Goal: Transaction & Acquisition: Purchase product/service

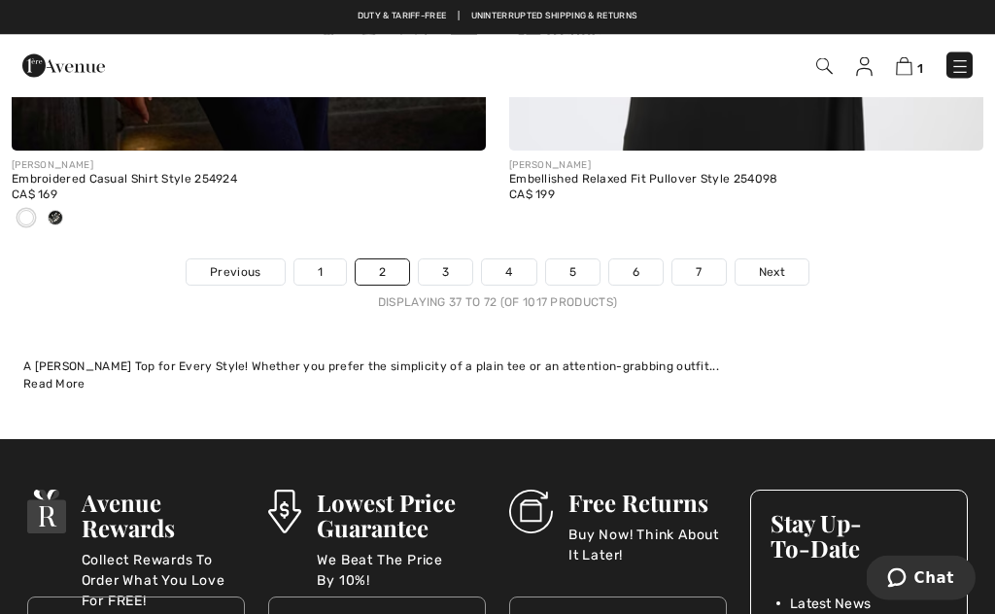
scroll to position [14909, 0]
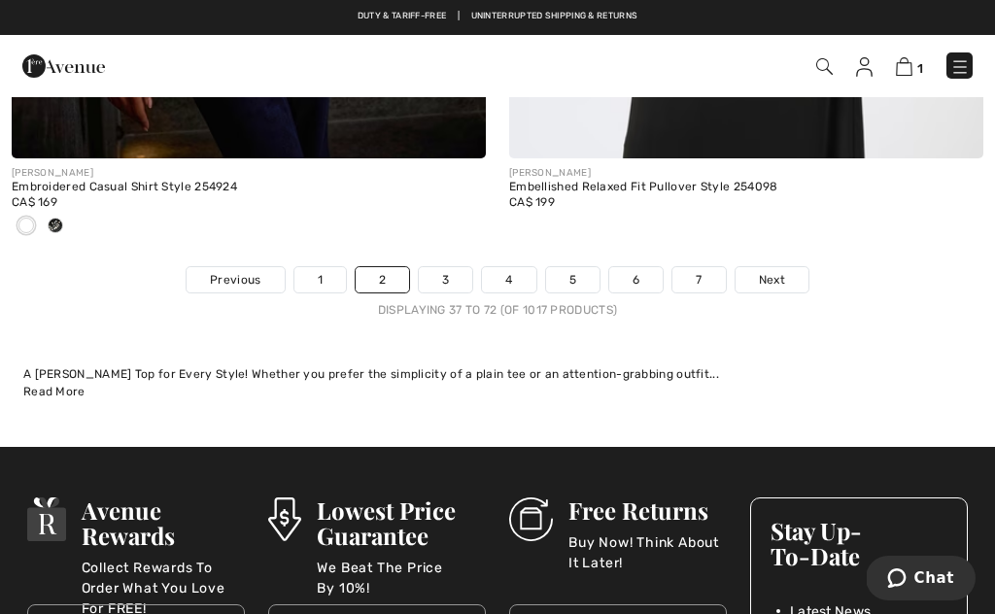
click at [402, 277] on link "2" at bounding box center [382, 279] width 53 height 25
click at [432, 267] on link "3" at bounding box center [445, 279] width 53 height 25
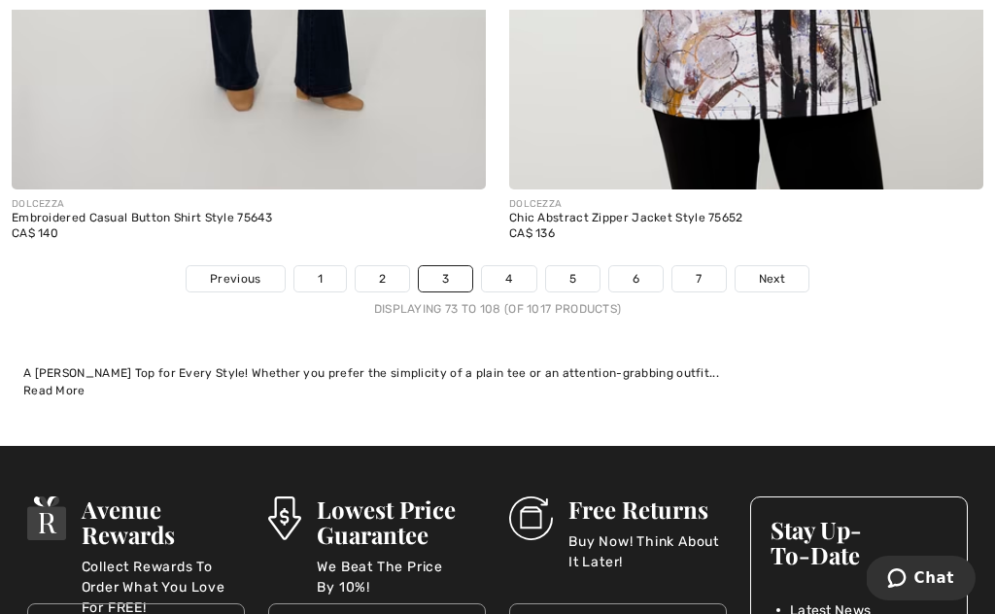
scroll to position [14567, 0]
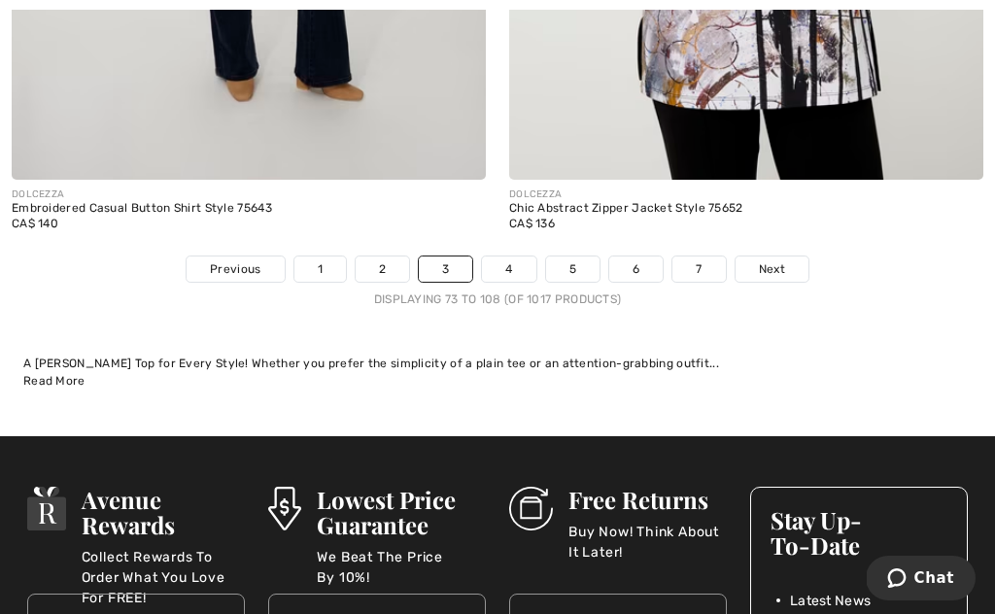
click at [499, 264] on link "4" at bounding box center [508, 269] width 53 height 25
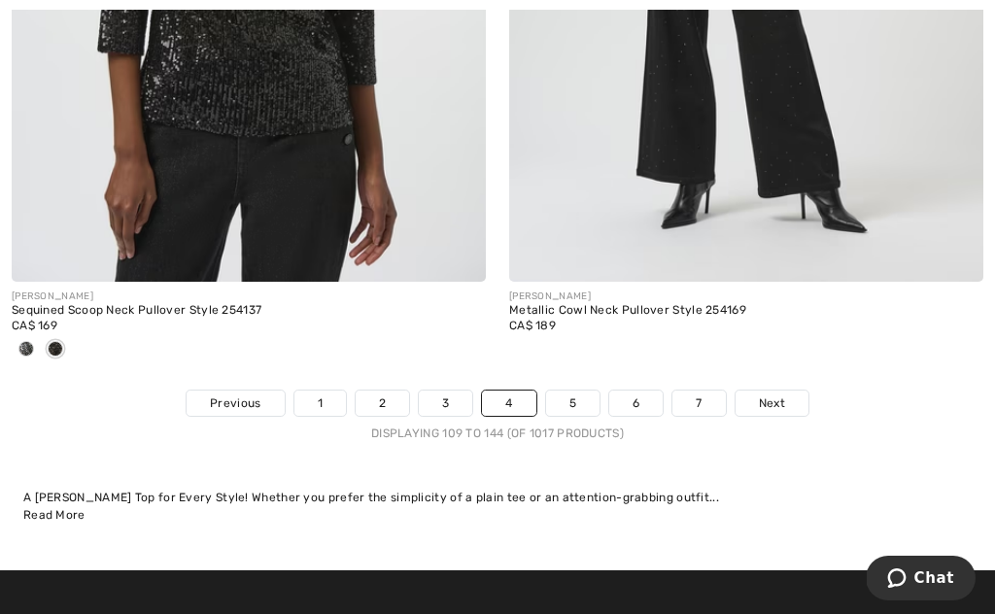
scroll to position [14633, 0]
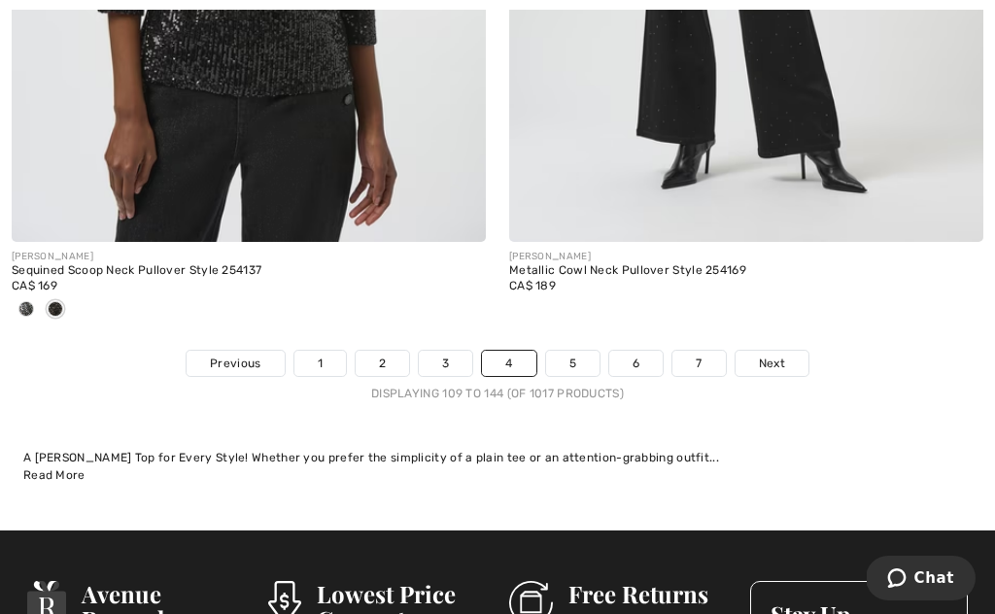
click at [573, 355] on link "5" at bounding box center [572, 363] width 53 height 25
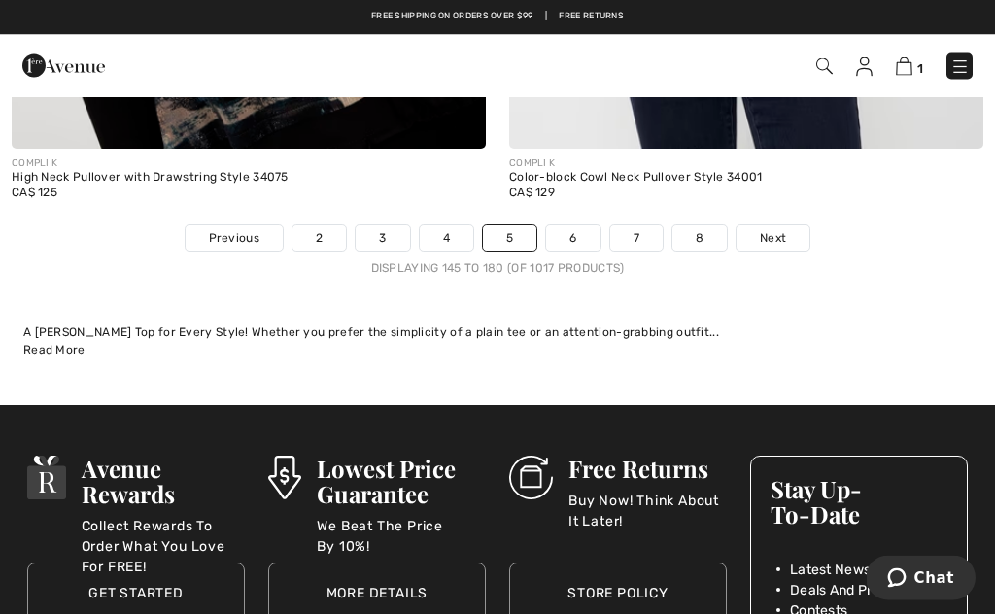
scroll to position [14854, 0]
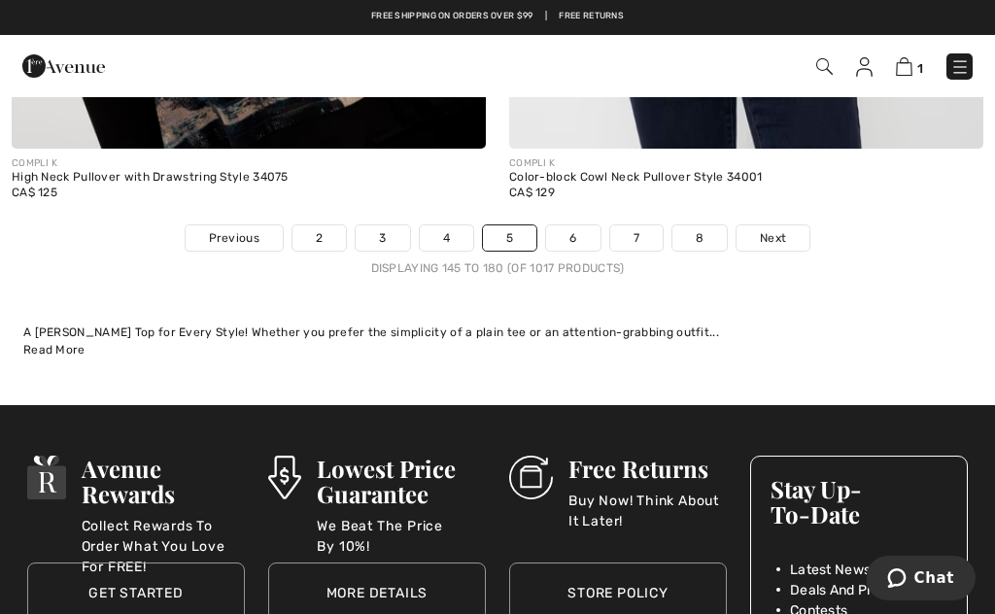
click at [573, 236] on link "6" at bounding box center [572, 238] width 53 height 25
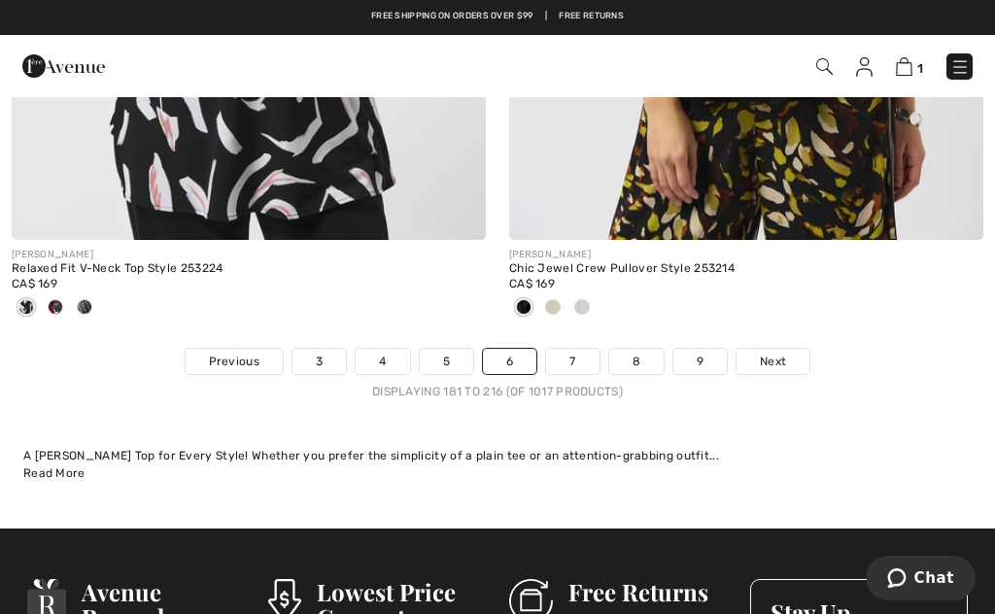
scroll to position [14536, 0]
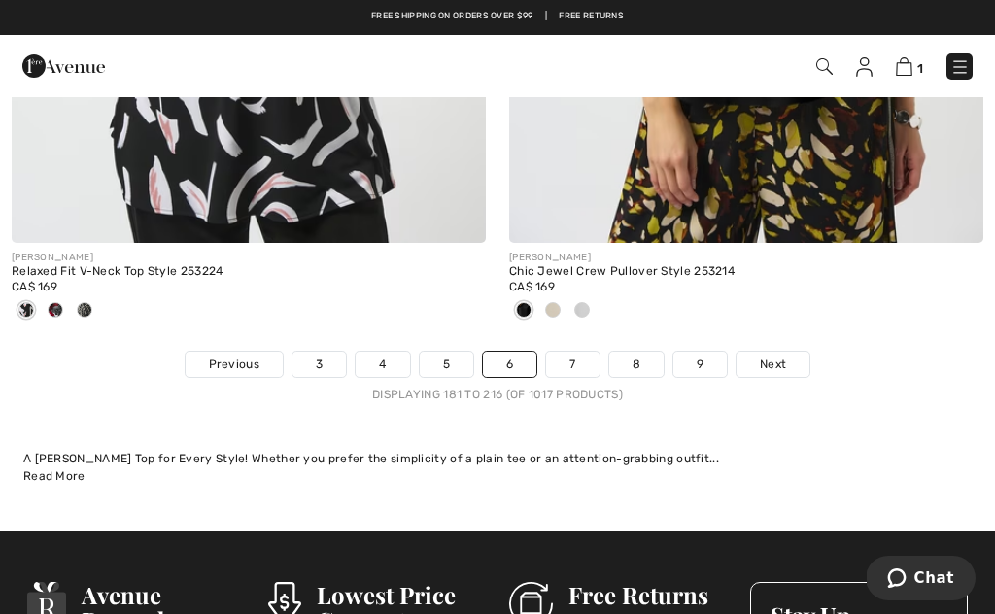
click at [574, 352] on link "7" at bounding box center [572, 364] width 52 height 25
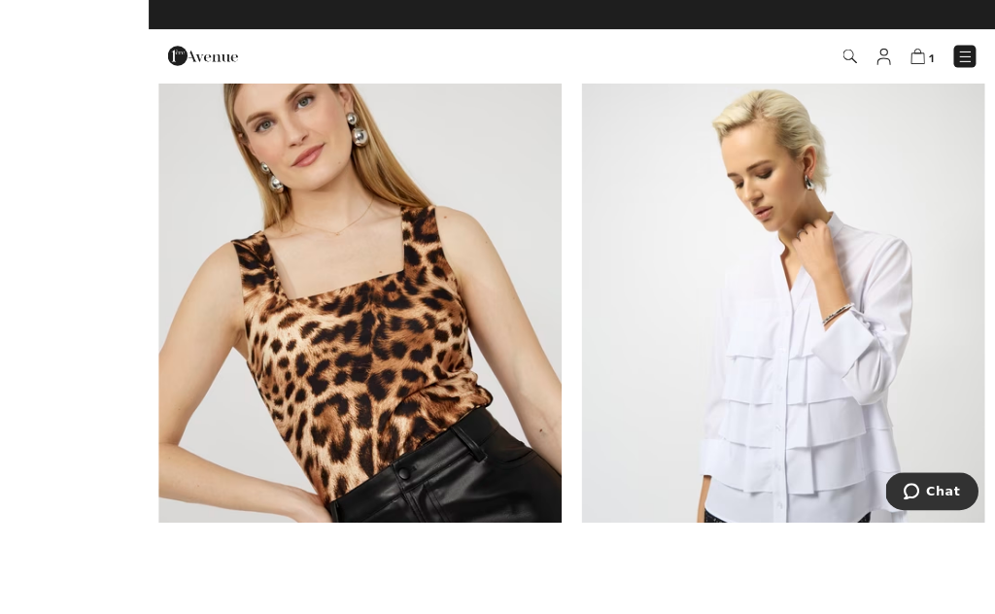
scroll to position [1873, 0]
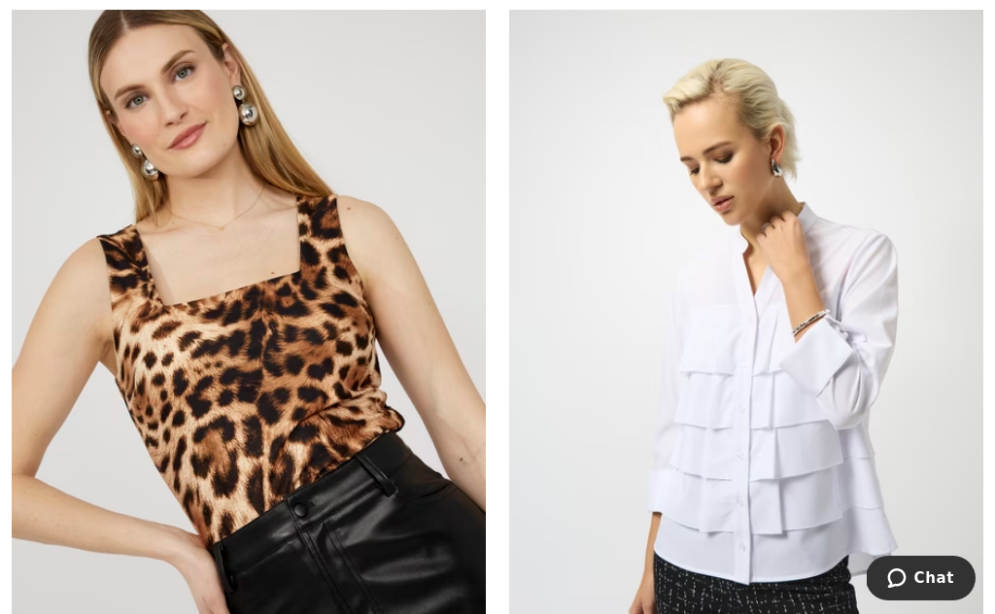
click at [390, 392] on img at bounding box center [249, 344] width 474 height 712
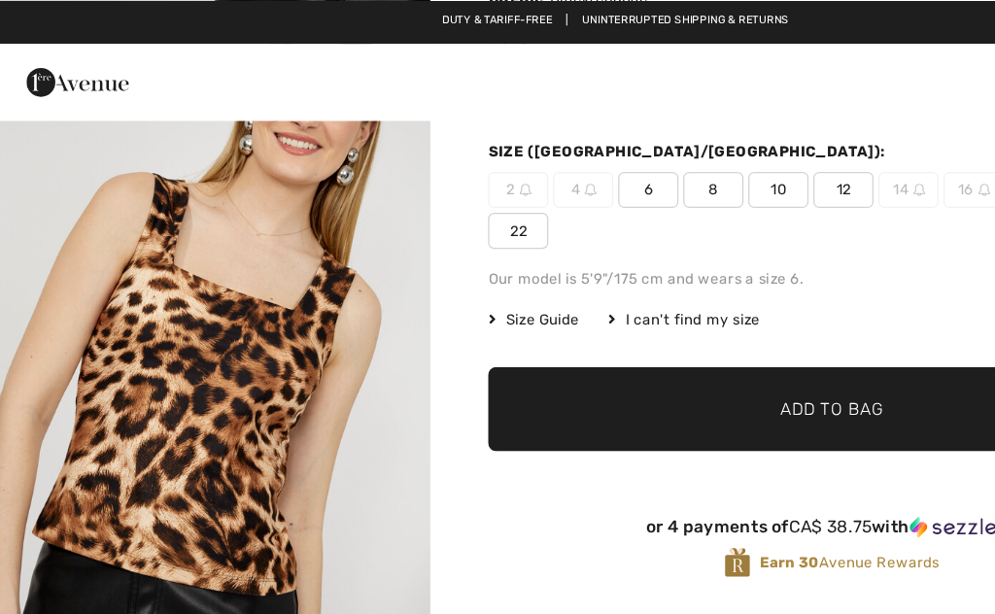
scroll to position [226, 0]
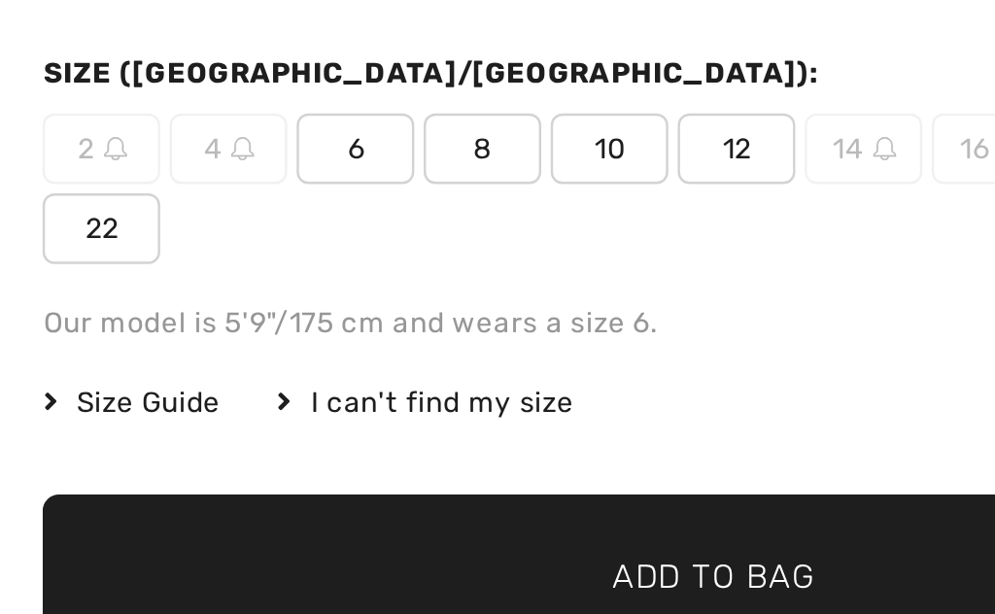
click at [395, 250] on span "Size Guide" at bounding box center [431, 258] width 73 height 17
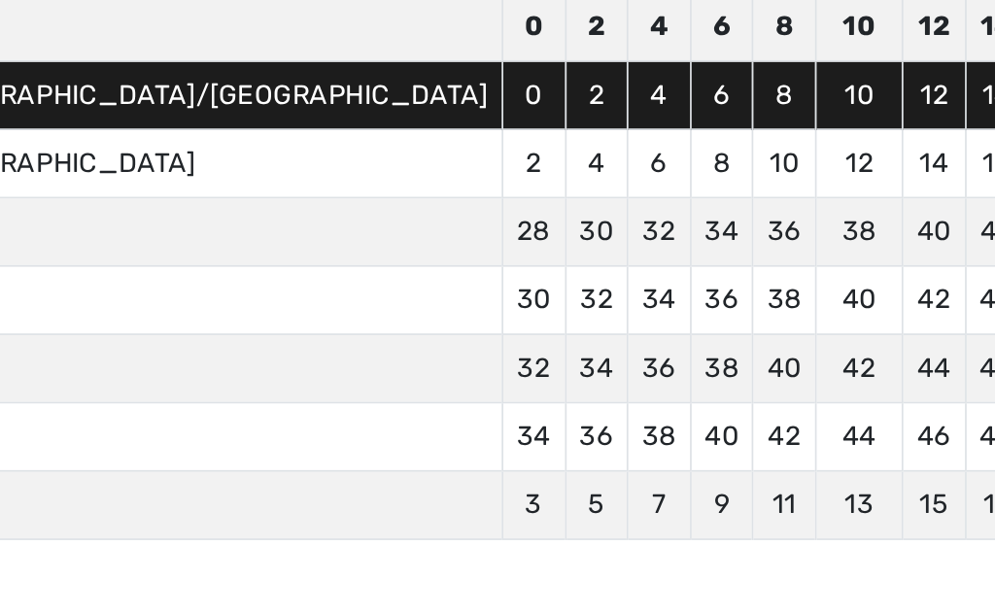
scroll to position [566, 0]
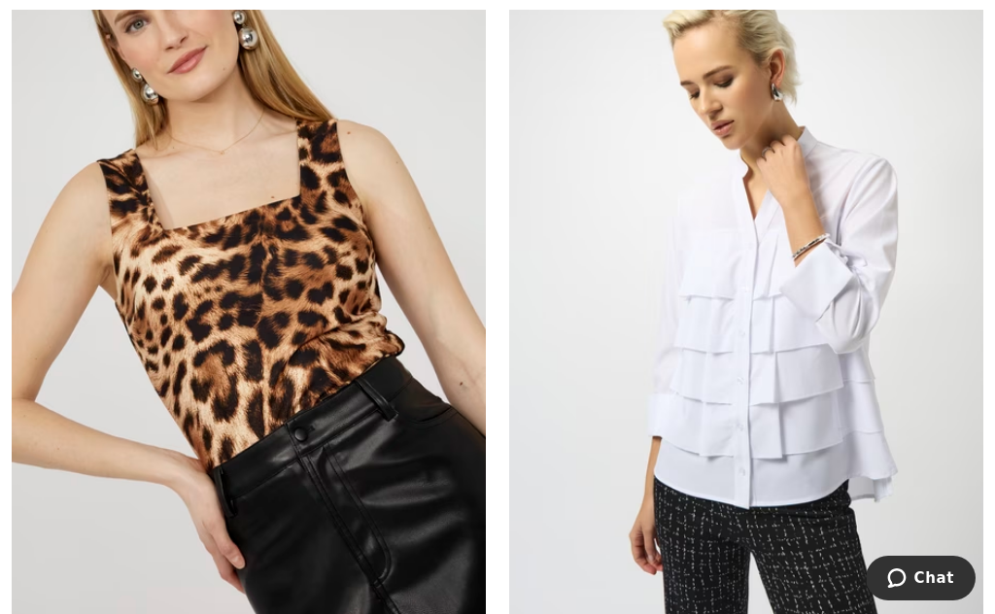
click at [373, 328] on img at bounding box center [249, 269] width 474 height 712
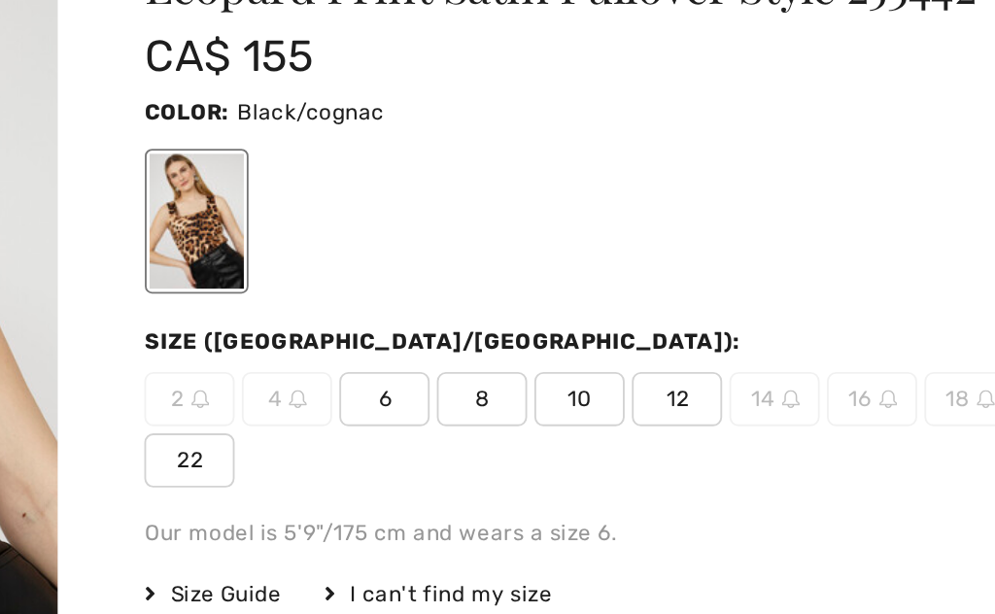
click at [395, 475] on span "Size Guide" at bounding box center [431, 483] width 73 height 17
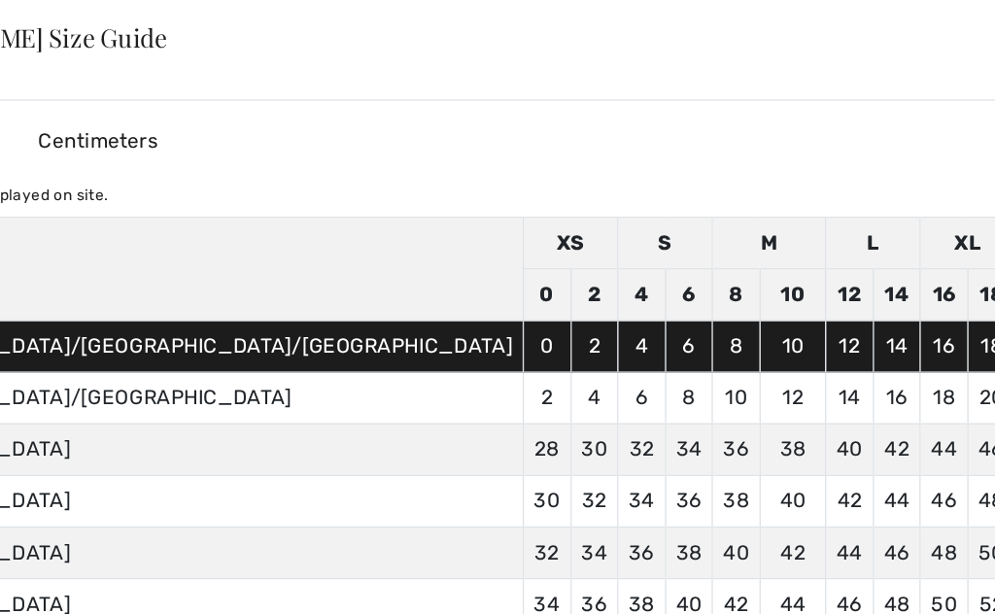
click at [714, 29] on div "[PERSON_NAME] Size Guide ✕" at bounding box center [497, 29] width 1073 height 97
click at [991, 30] on div "✕" at bounding box center [1001, 29] width 20 height 41
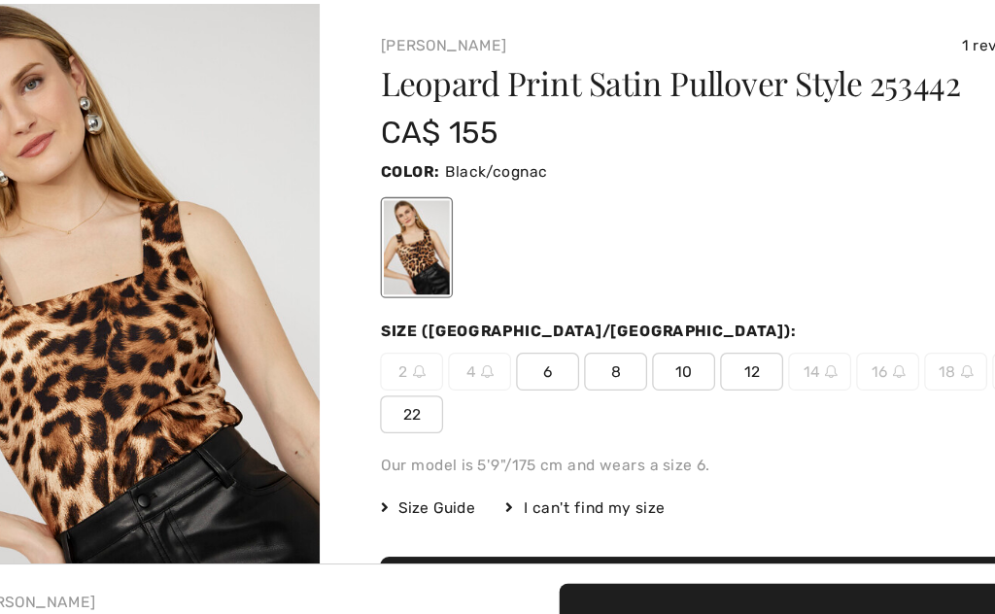
scroll to position [14, 0]
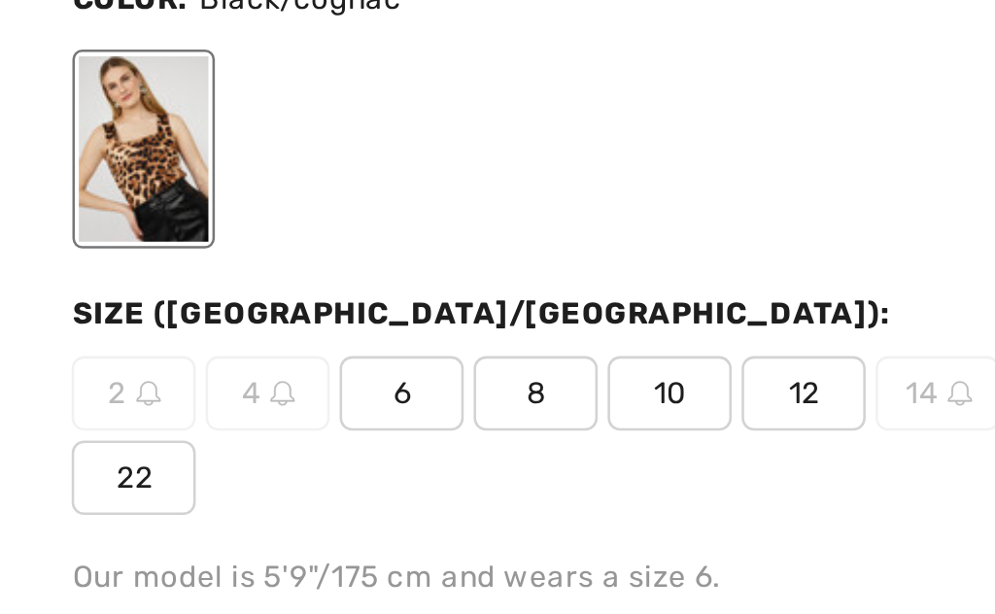
click at [605, 351] on span "10" at bounding box center [629, 365] width 49 height 29
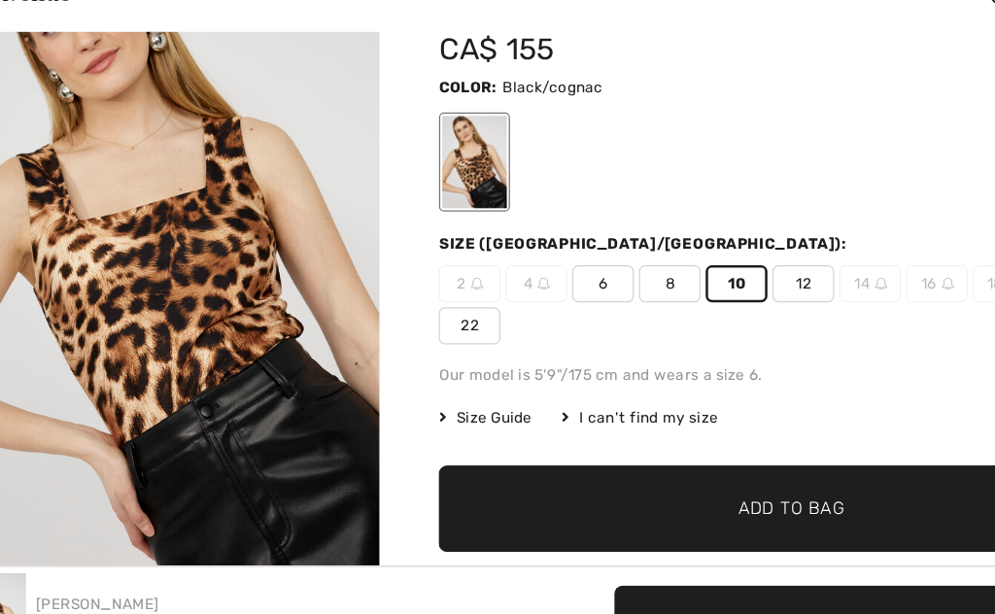
scroll to position [88, 0]
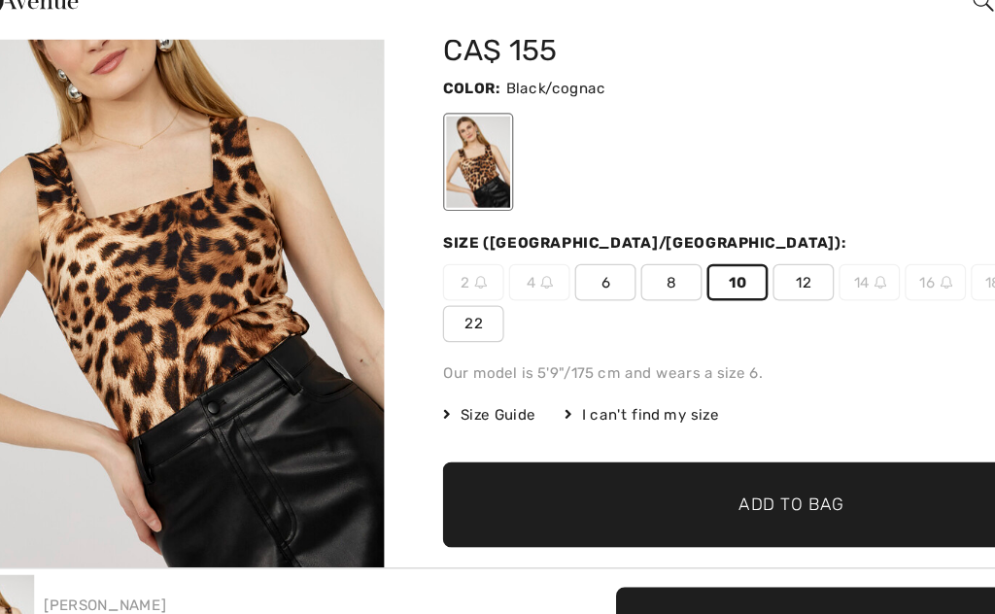
click at [630, 458] on span "Add to Bag" at bounding box center [672, 468] width 84 height 20
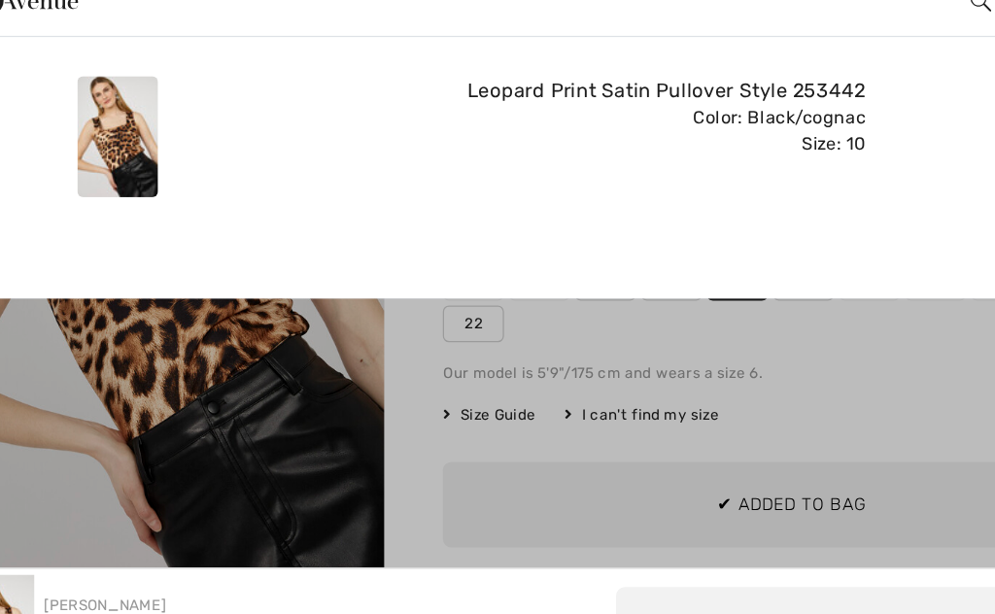
scroll to position [0, 0]
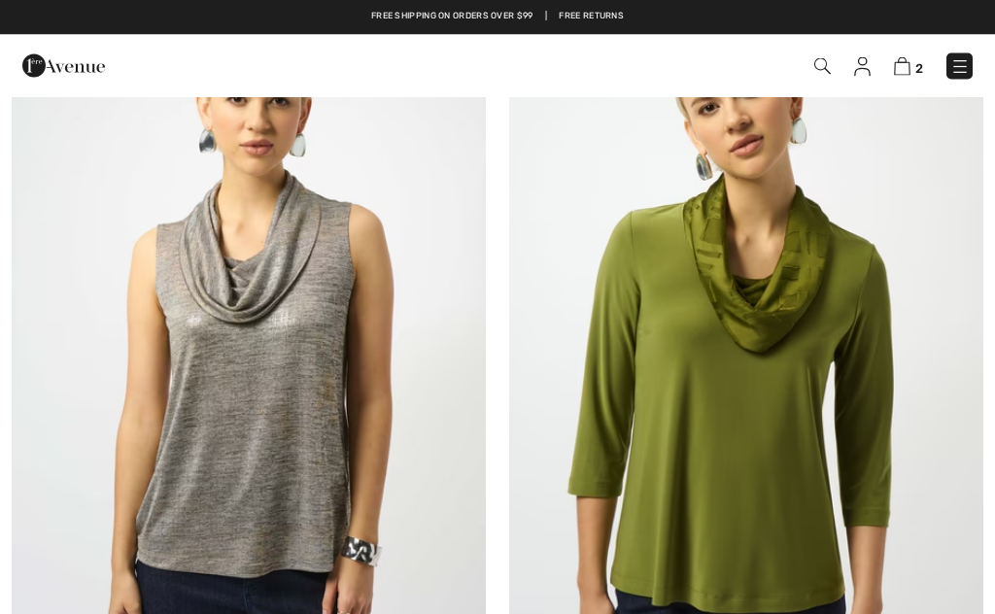
scroll to position [9140, 0]
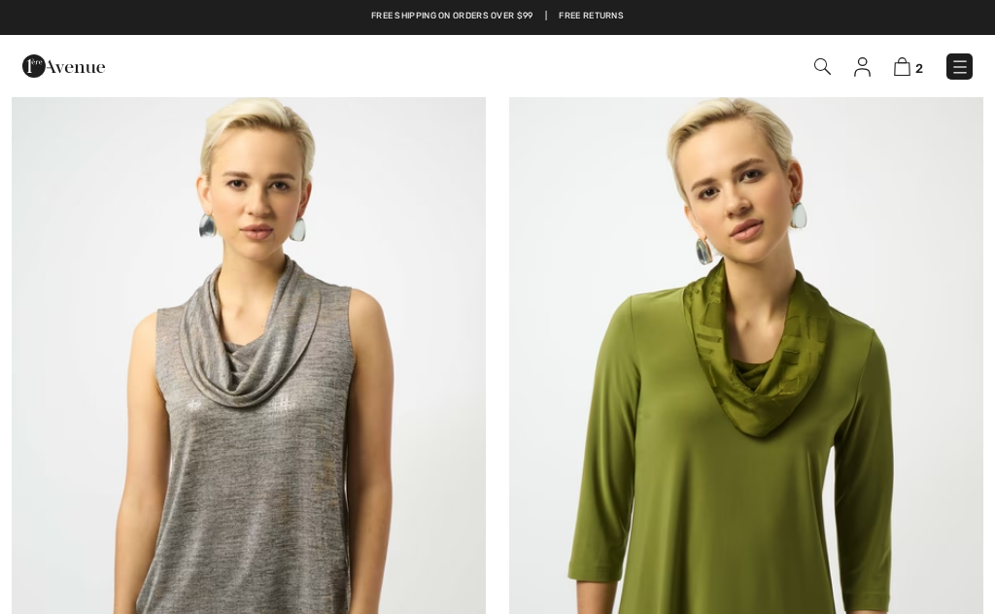
click at [768, 341] on img at bounding box center [746, 426] width 474 height 712
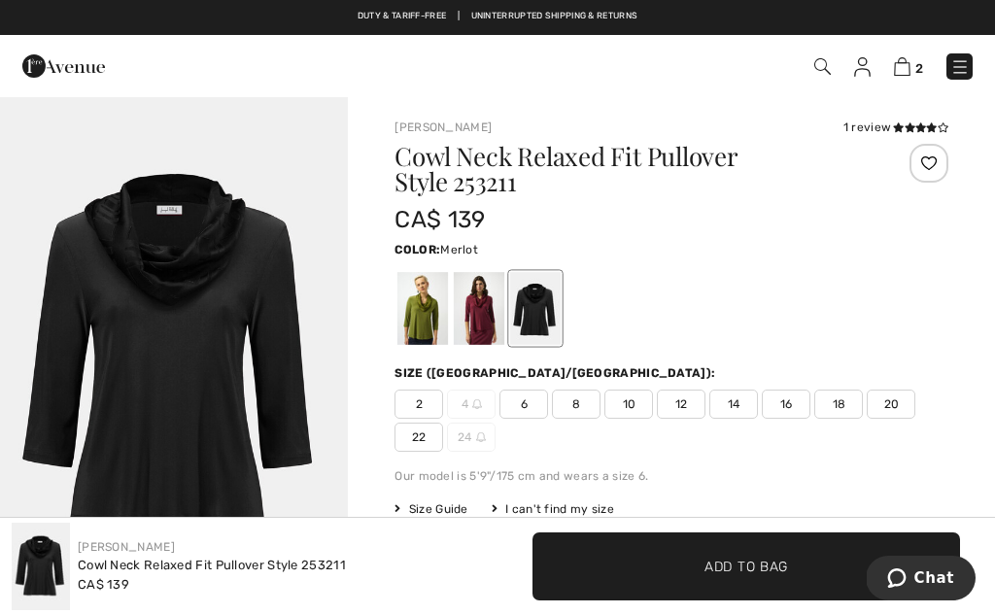
click at [486, 309] on div at bounding box center [479, 308] width 51 height 73
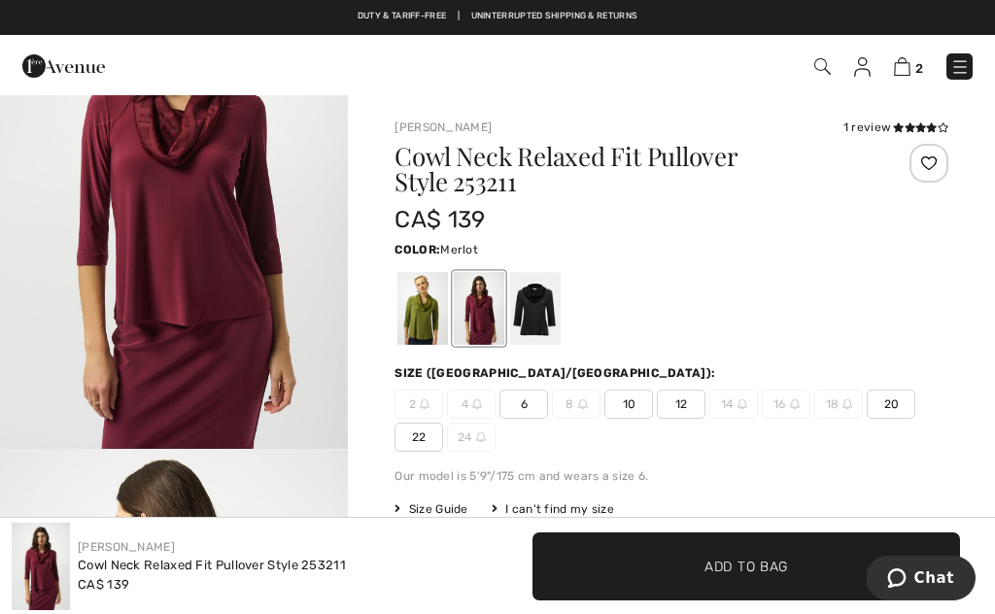
scroll to position [167, 0]
click at [550, 310] on div at bounding box center [535, 308] width 51 height 73
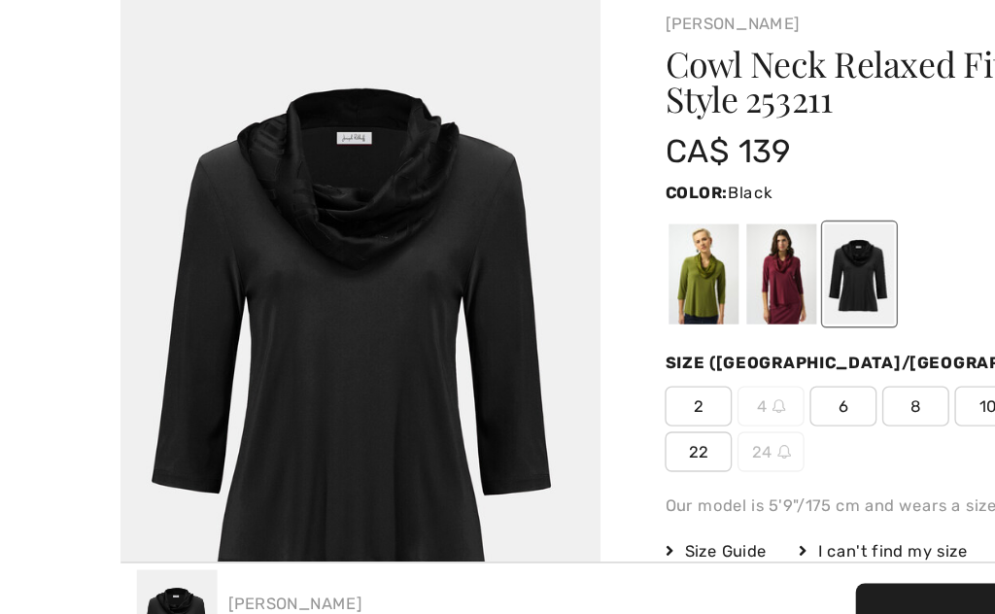
scroll to position [2, 0]
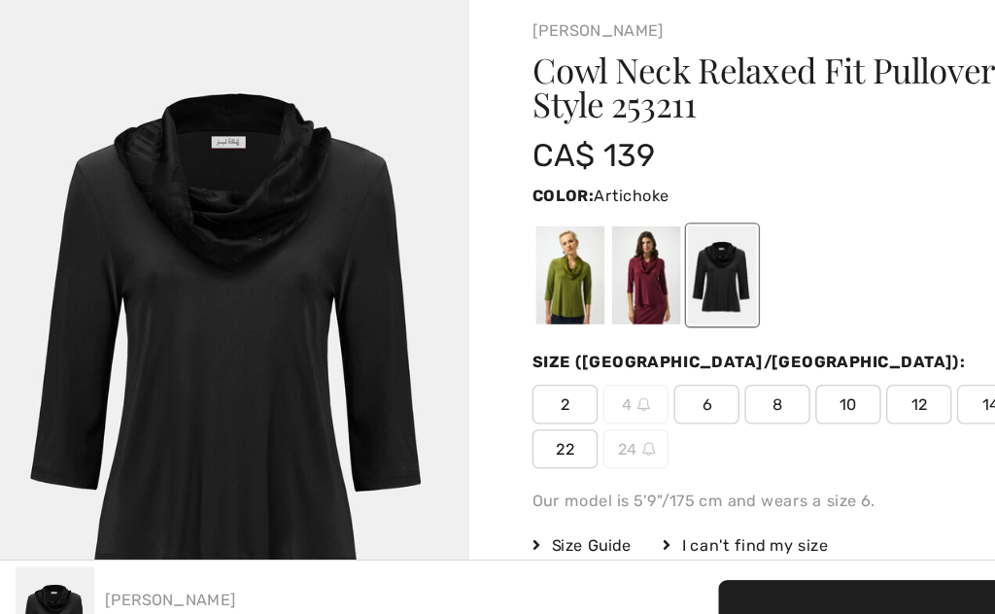
click at [420, 270] on div at bounding box center [423, 306] width 51 height 73
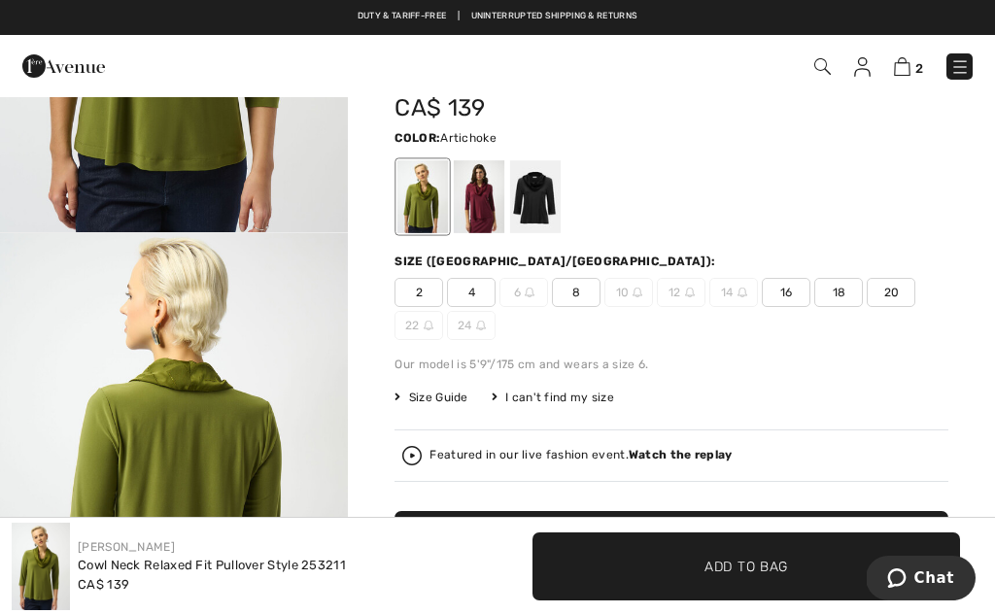
scroll to position [0, 0]
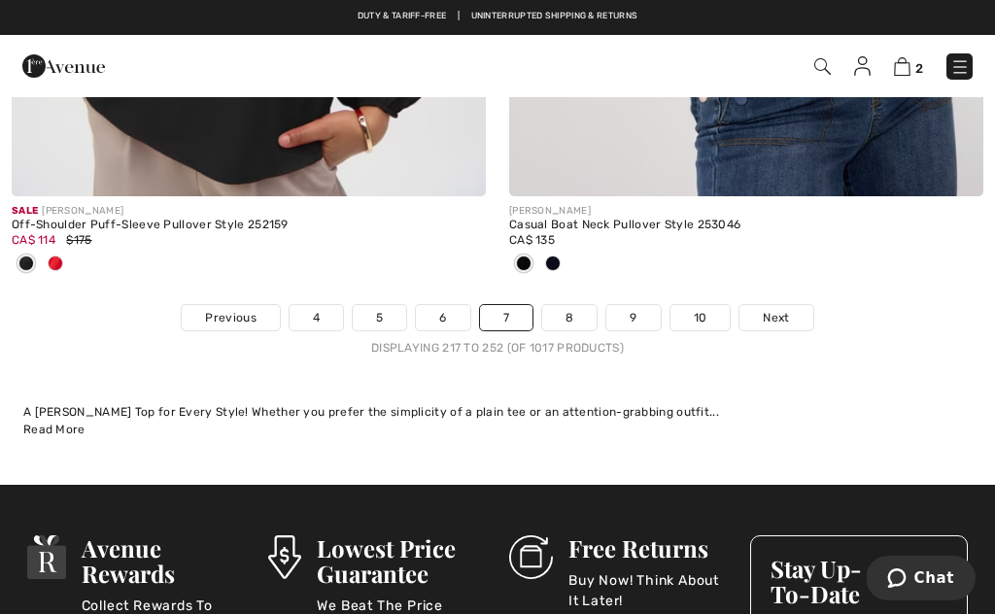
scroll to position [14806, 0]
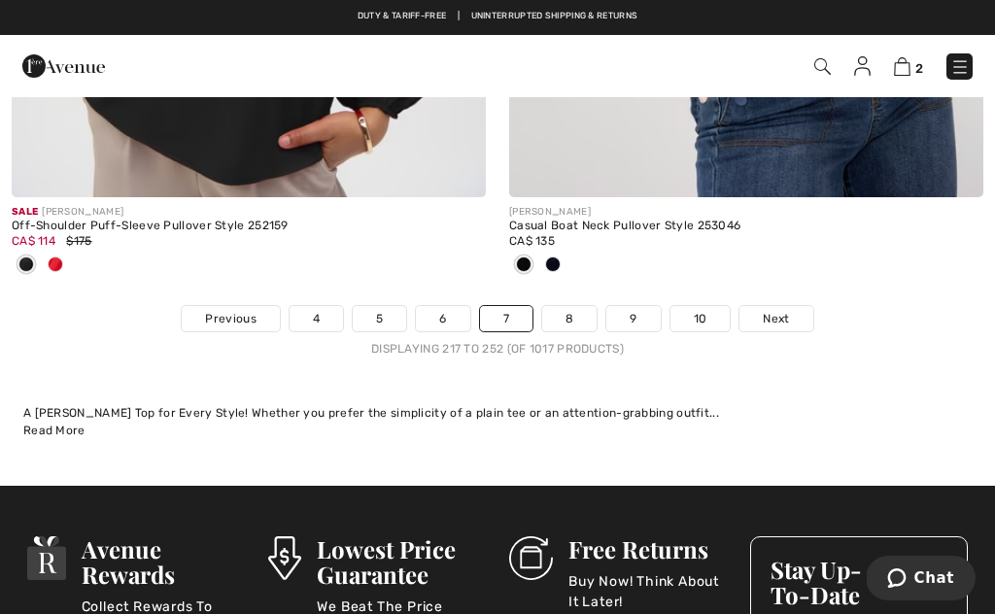
click at [578, 308] on link "8" at bounding box center [569, 318] width 54 height 25
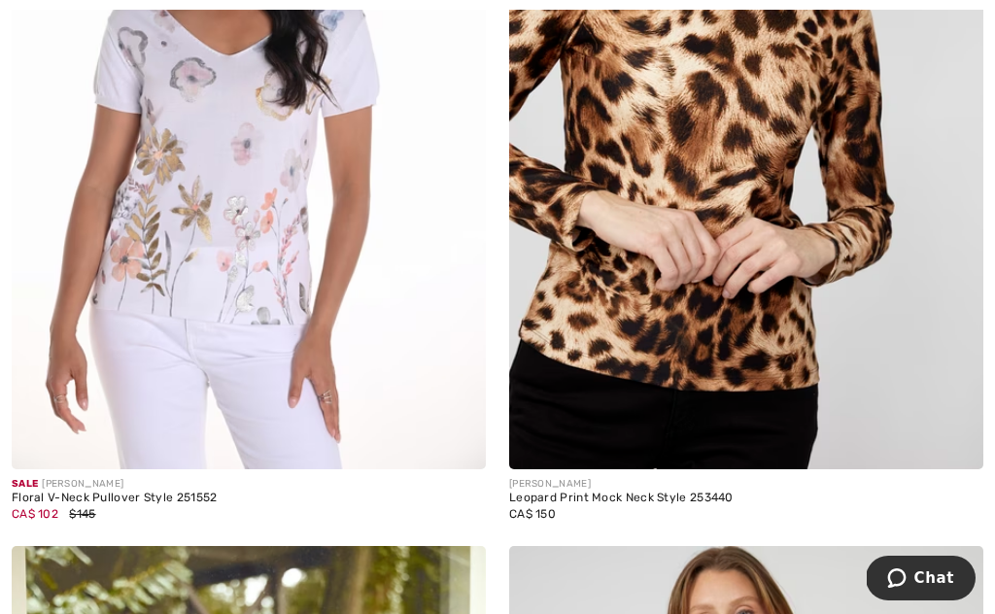
scroll to position [3700, 0]
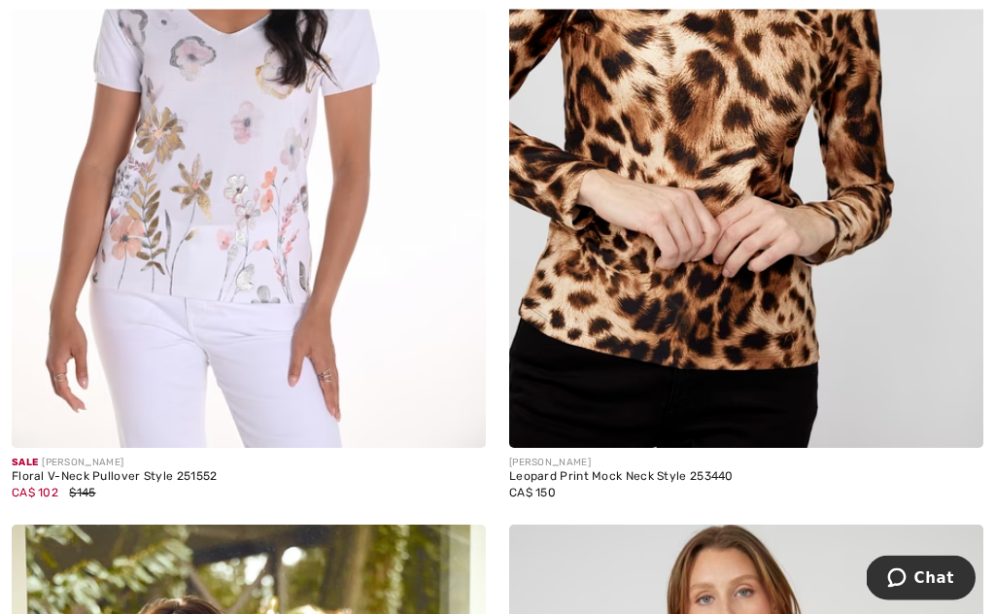
click at [804, 291] on img at bounding box center [746, 94] width 474 height 712
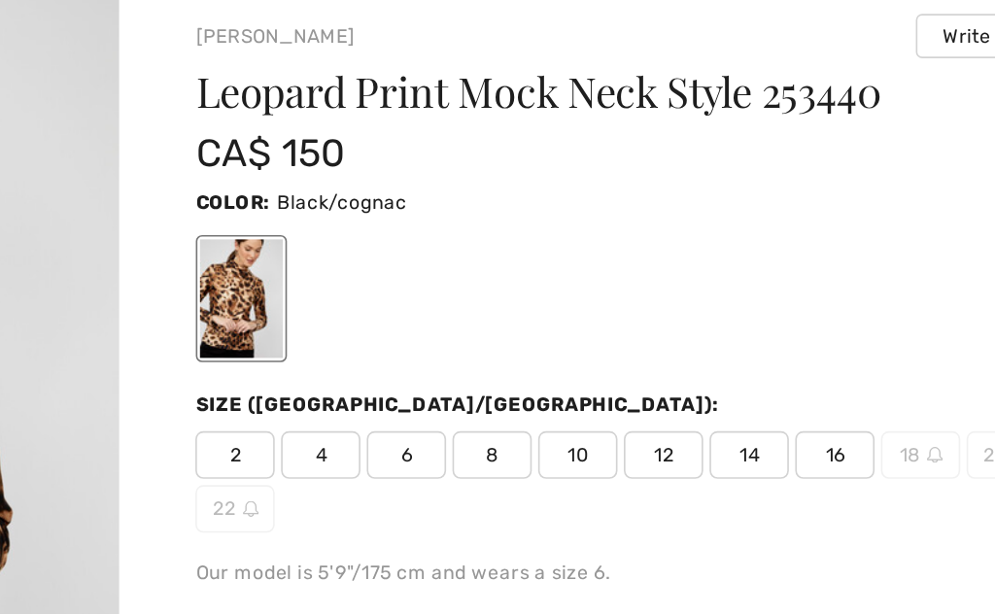
click at [605, 374] on span "10" at bounding box center [629, 388] width 49 height 29
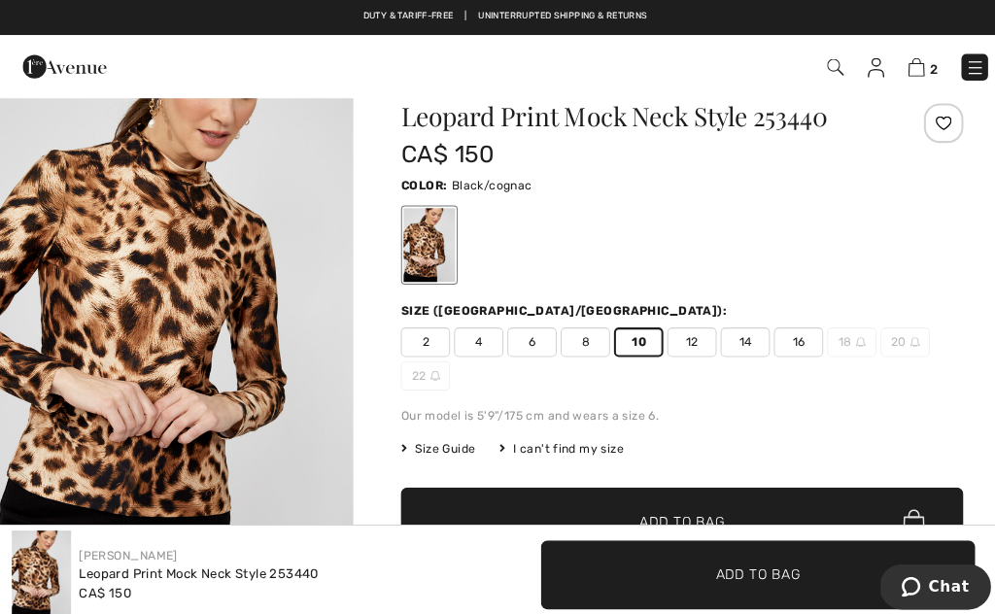
scroll to position [52, 0]
click at [670, 513] on span "Add to Bag" at bounding box center [672, 515] width 84 height 20
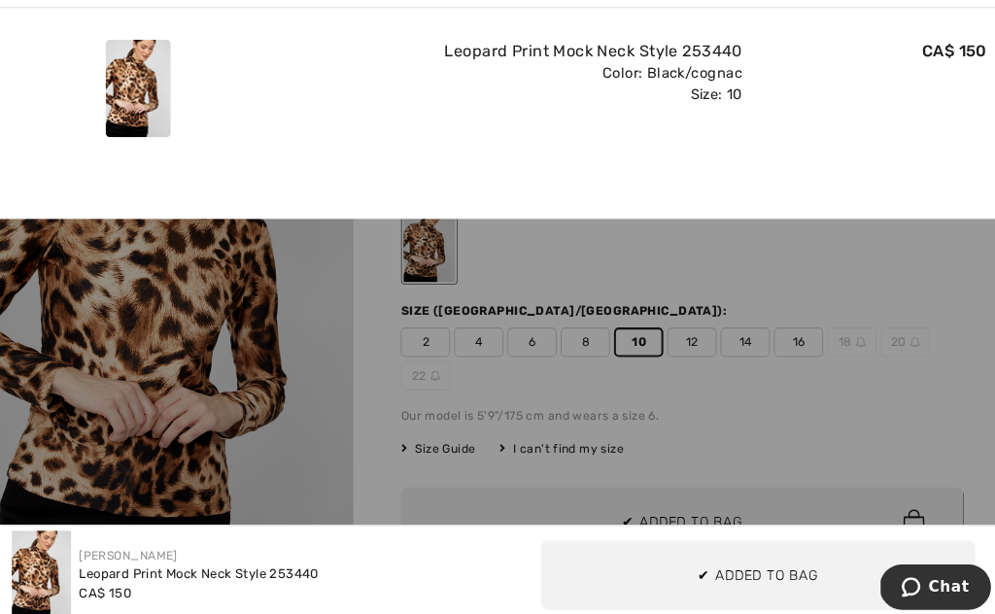
scroll to position [116, 0]
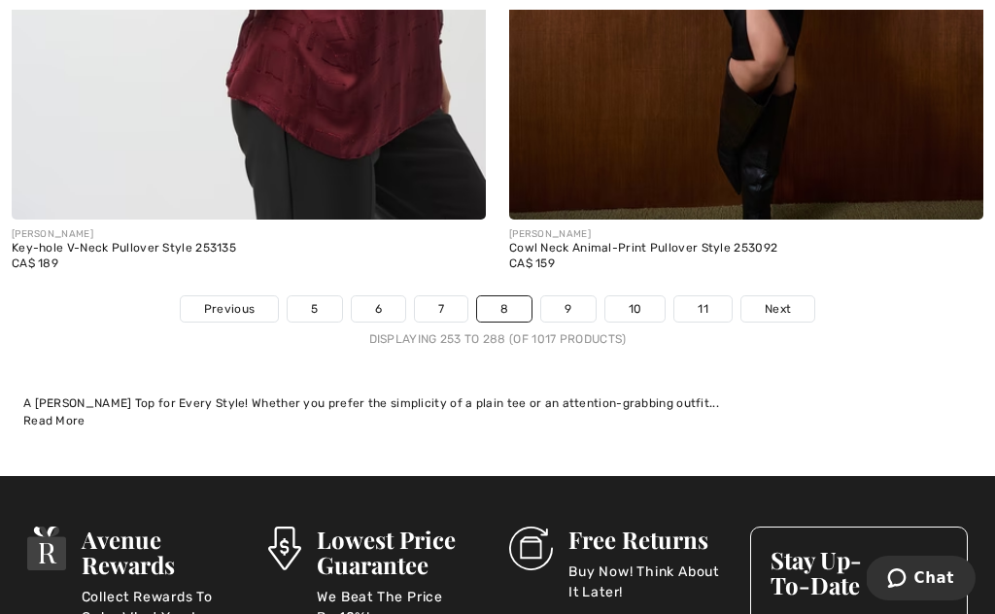
scroll to position [14638, 0]
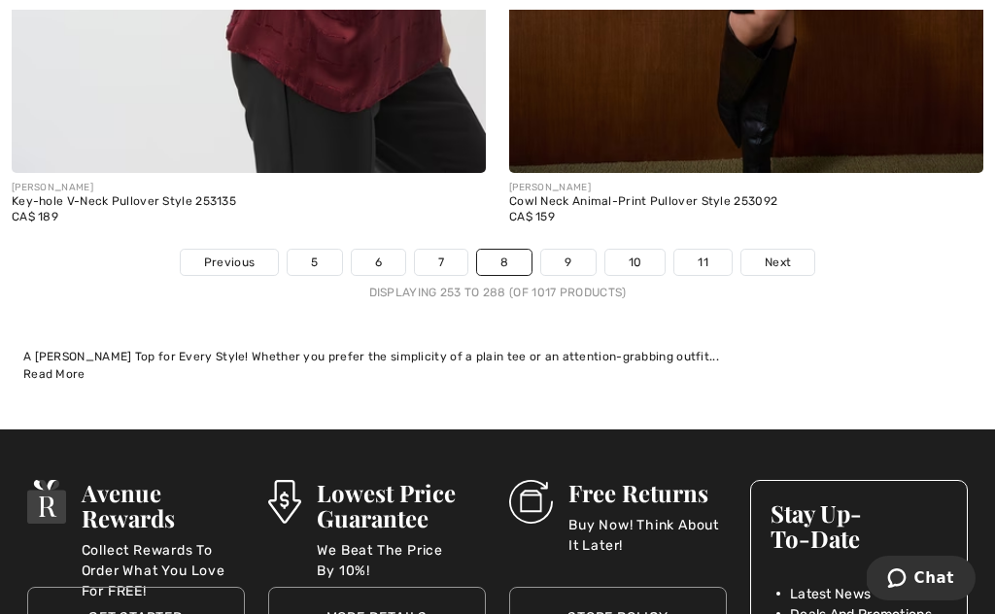
click at [570, 259] on link "9" at bounding box center [567, 262] width 53 height 25
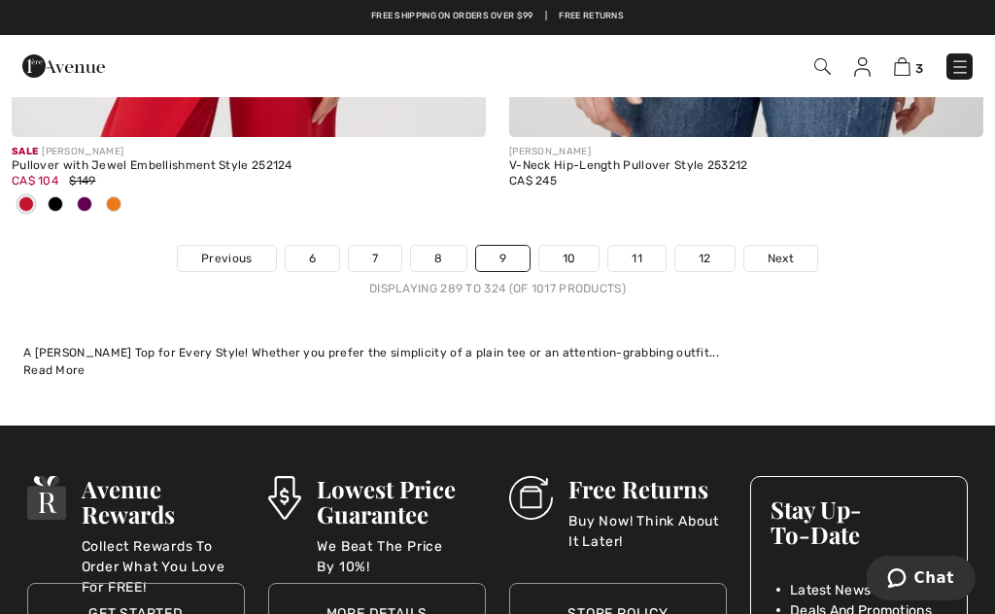
scroll to position [14673, 0]
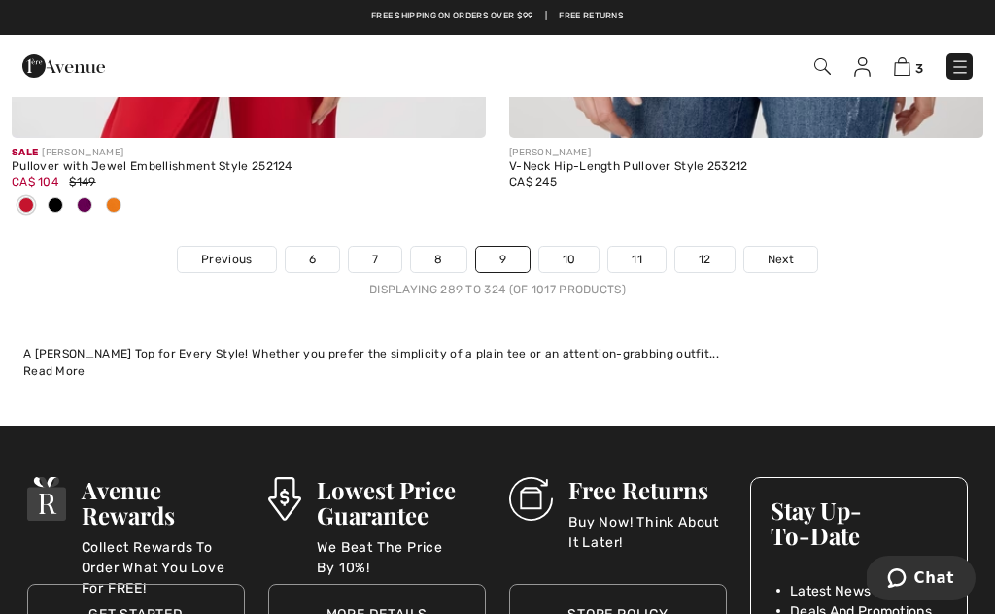
click at [563, 257] on link "10" at bounding box center [570, 259] width 60 height 25
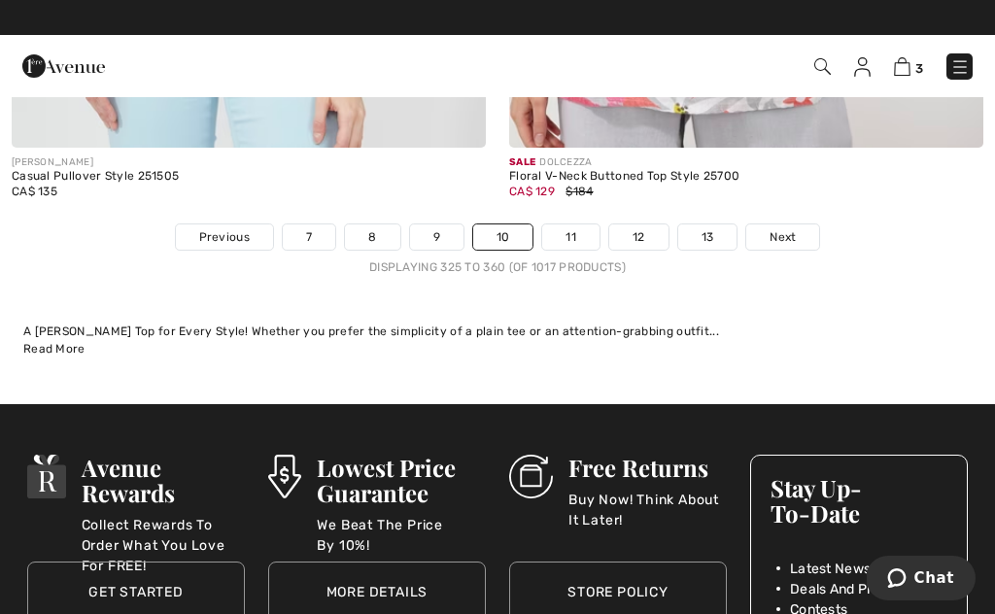
scroll to position [14640, 0]
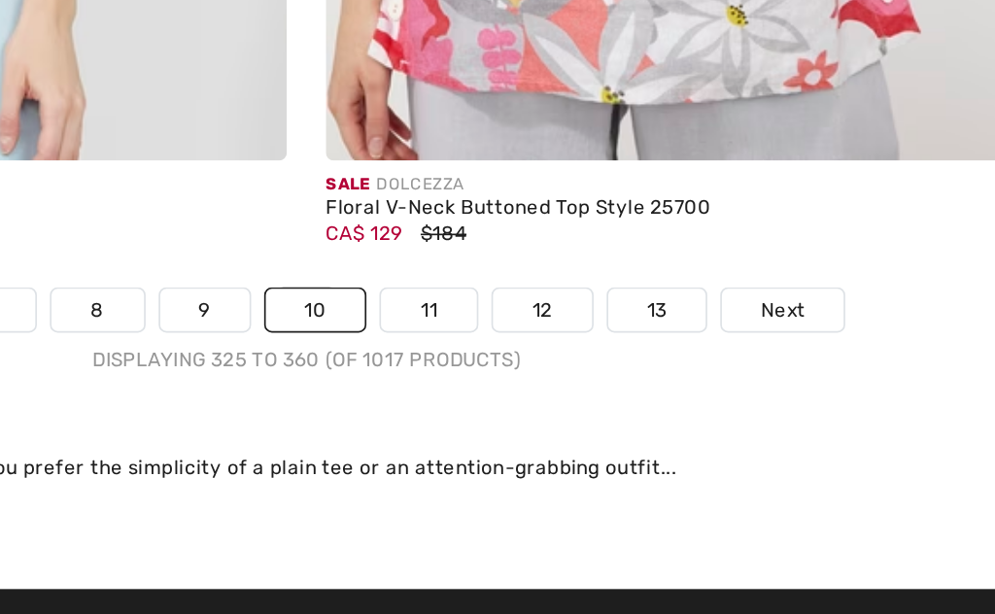
click at [542, 248] on link "11" at bounding box center [570, 260] width 57 height 25
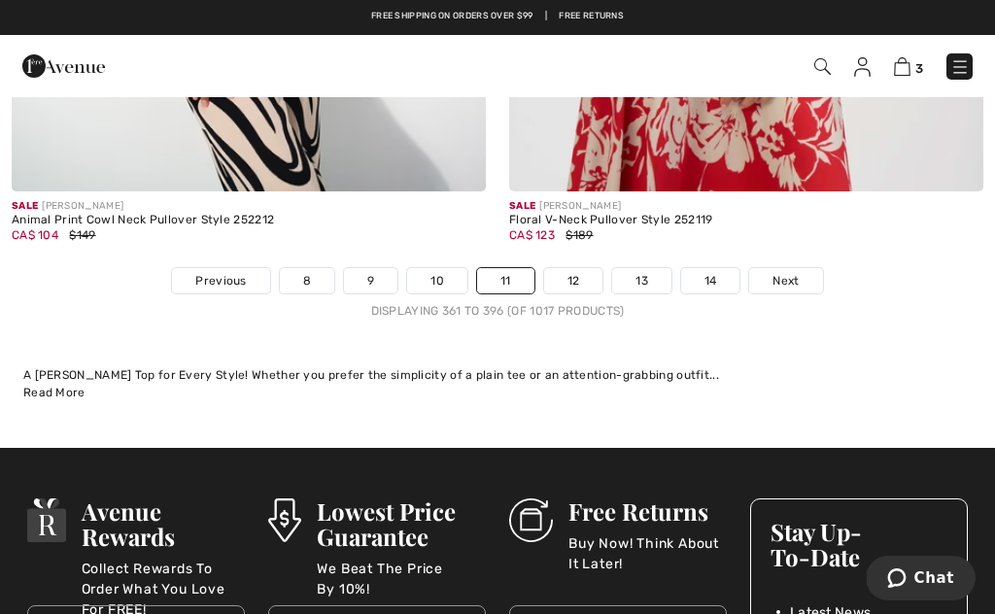
scroll to position [14749, 0]
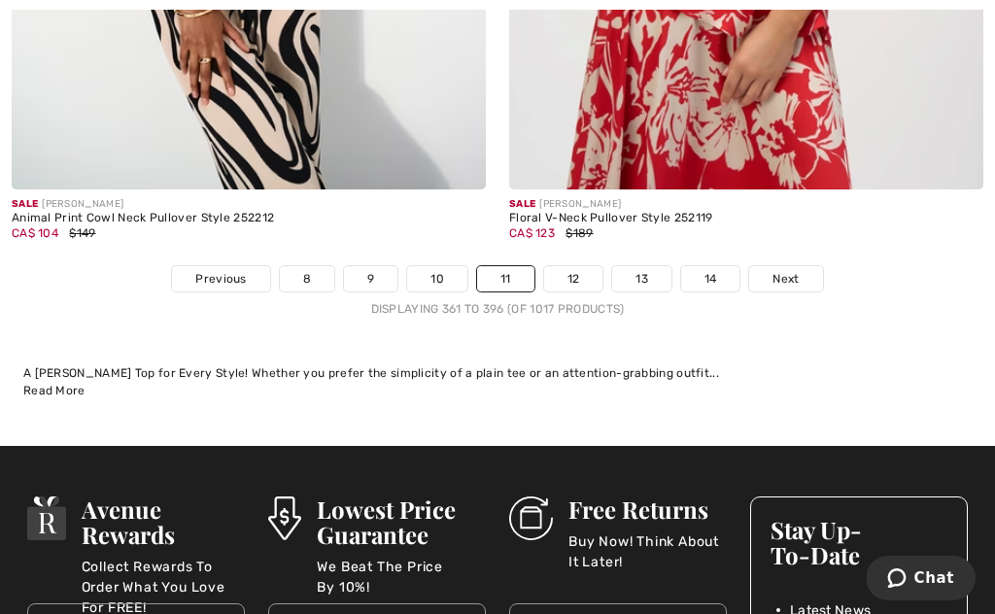
click at [574, 272] on link "12" at bounding box center [573, 278] width 59 height 25
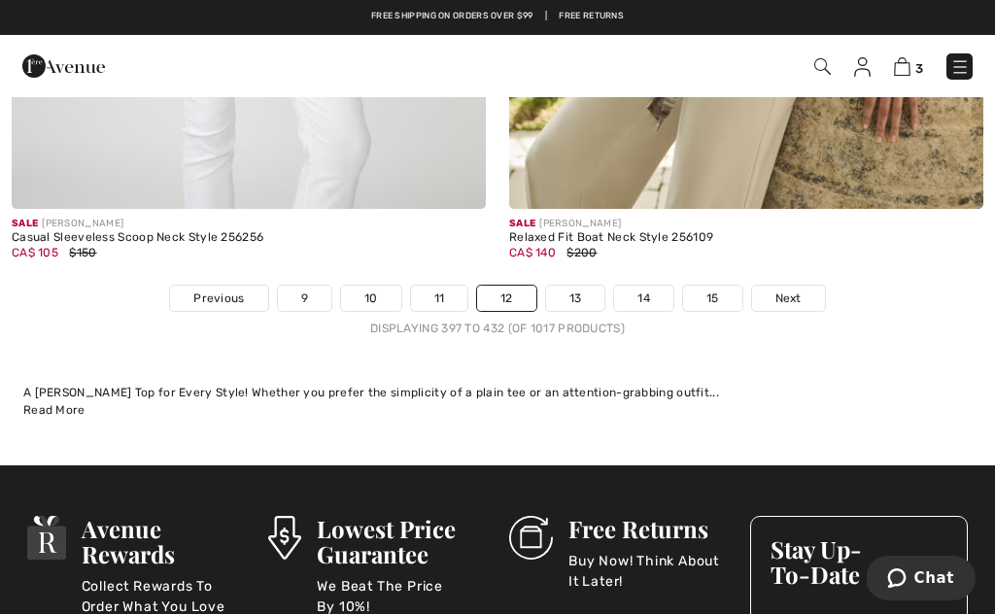
scroll to position [14822, 0]
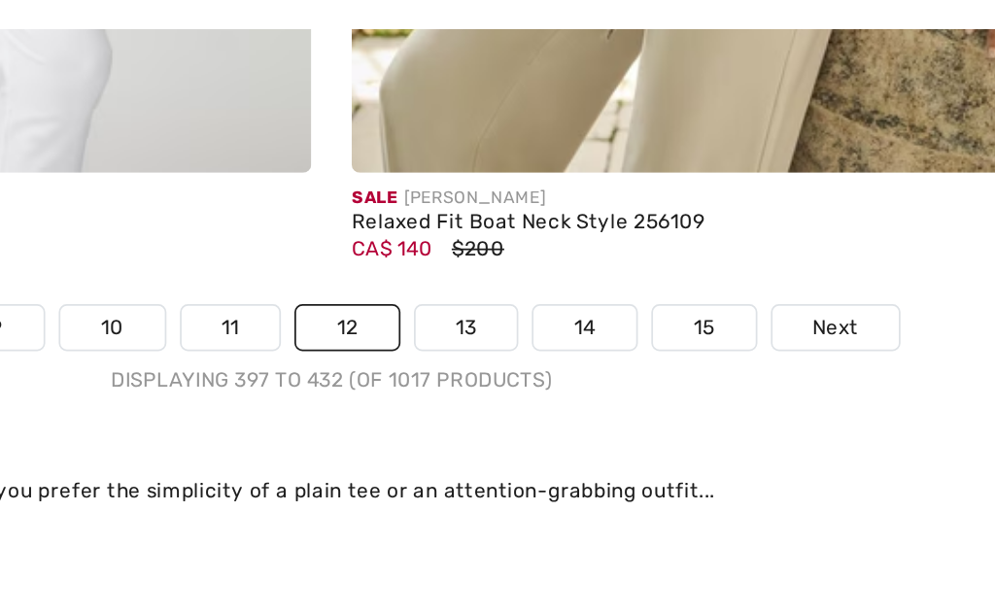
click at [546, 258] on link "13" at bounding box center [575, 270] width 59 height 25
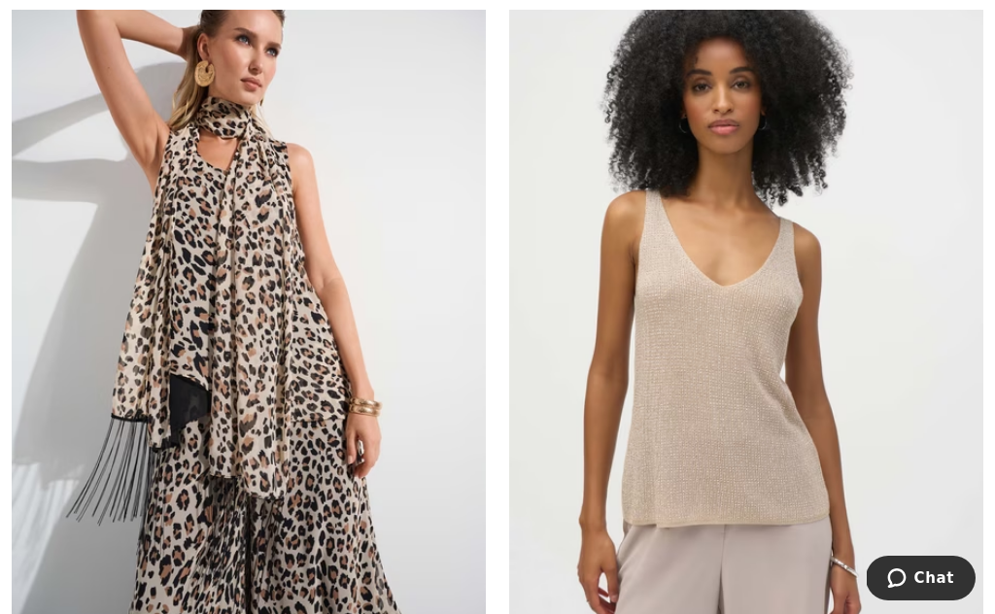
scroll to position [3473, 0]
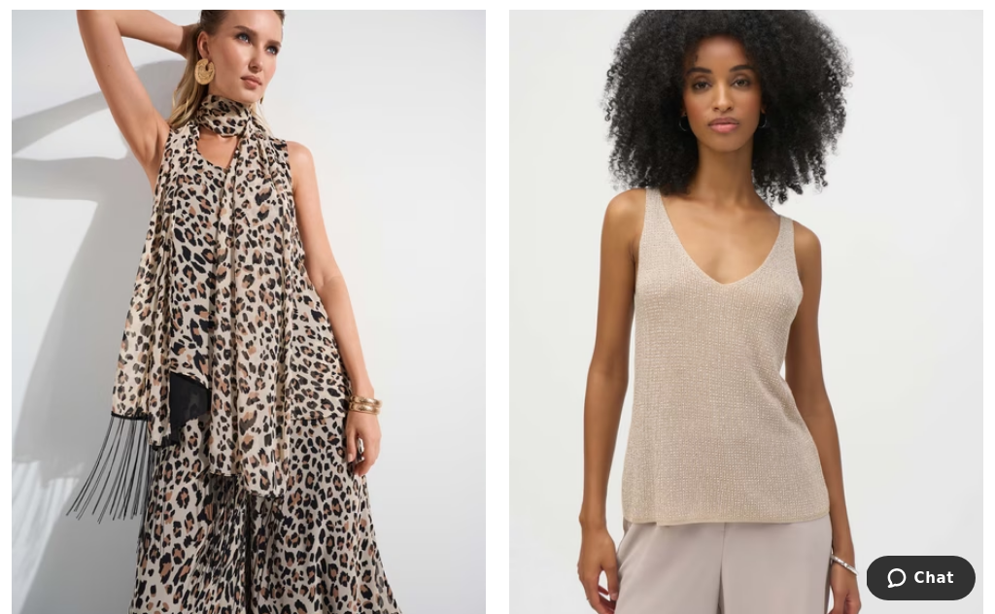
click at [331, 396] on img at bounding box center [249, 320] width 474 height 712
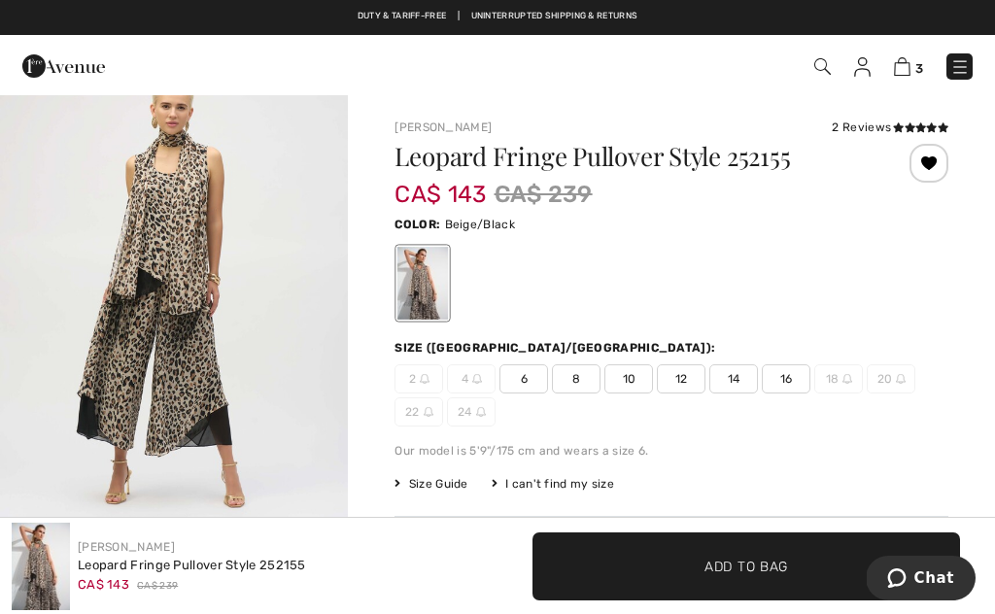
scroll to position [592, 0]
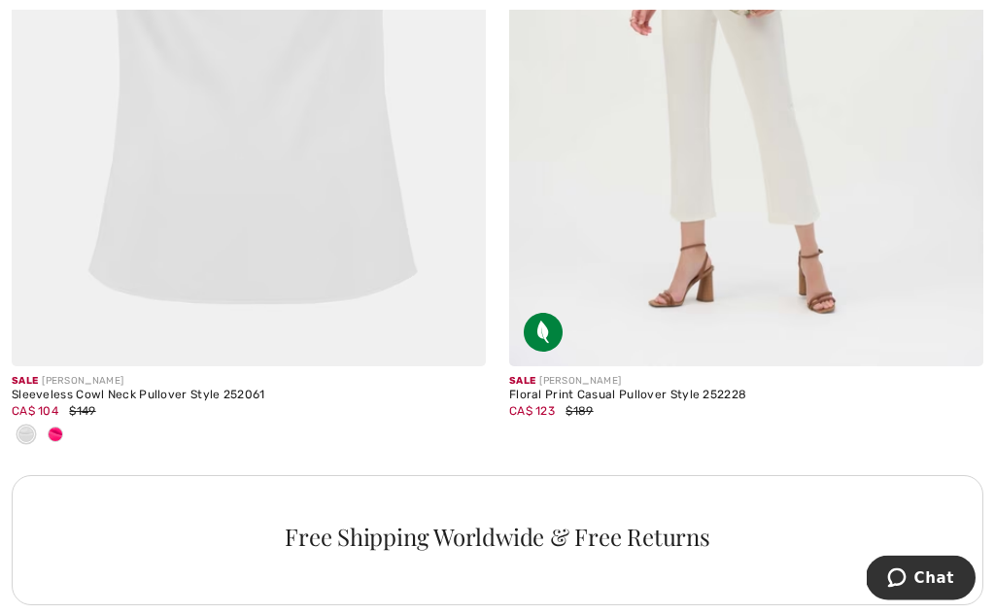
scroll to position [9620, 0]
click at [247, 375] on div "Sale JOSEPH RIBKOFF" at bounding box center [249, 381] width 474 height 15
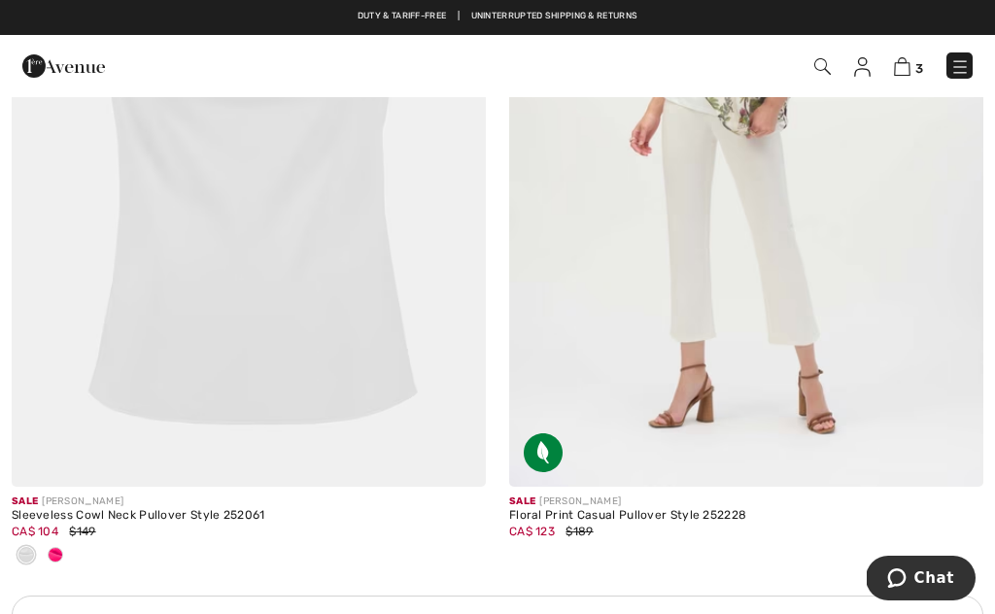
scroll to position [9491, 0]
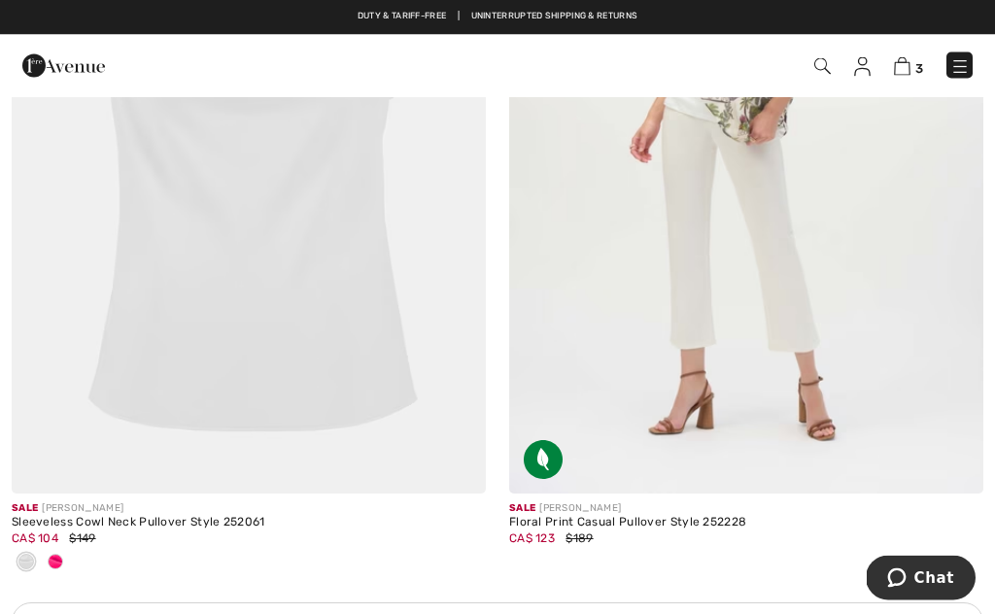
click at [275, 291] on img at bounding box center [249, 139] width 474 height 712
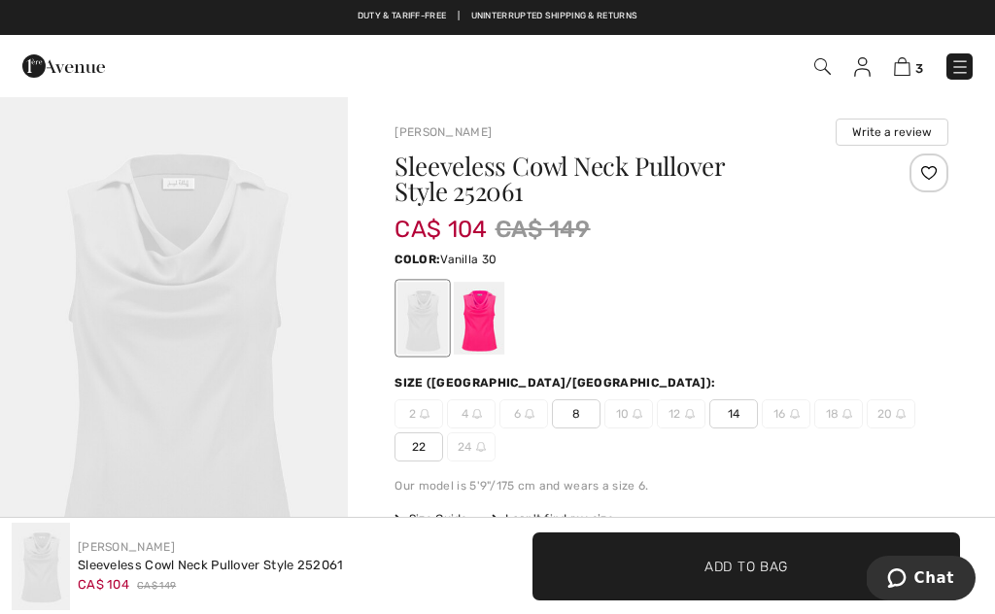
click at [474, 329] on div at bounding box center [479, 318] width 51 height 73
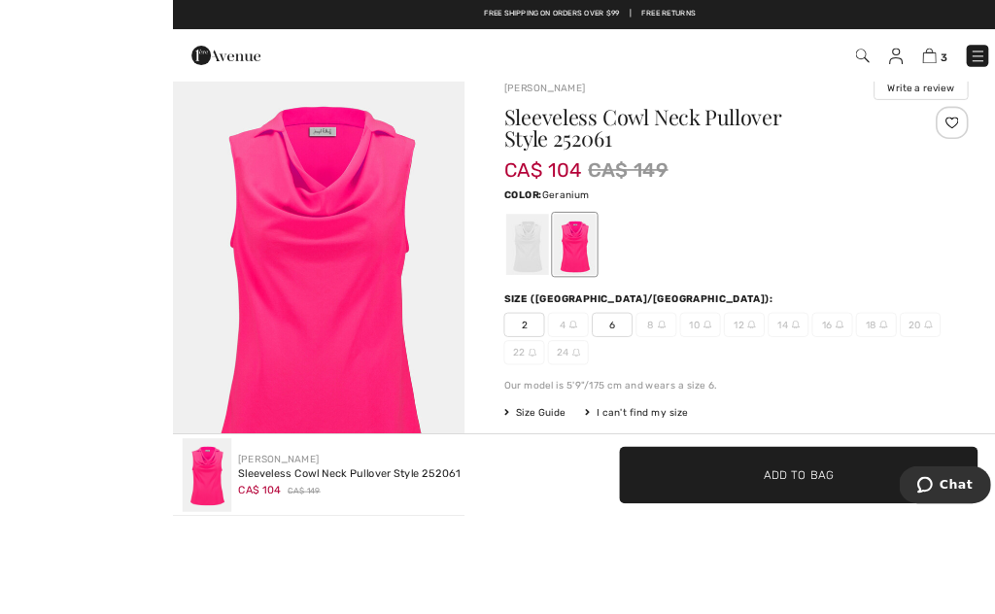
scroll to position [59, 0]
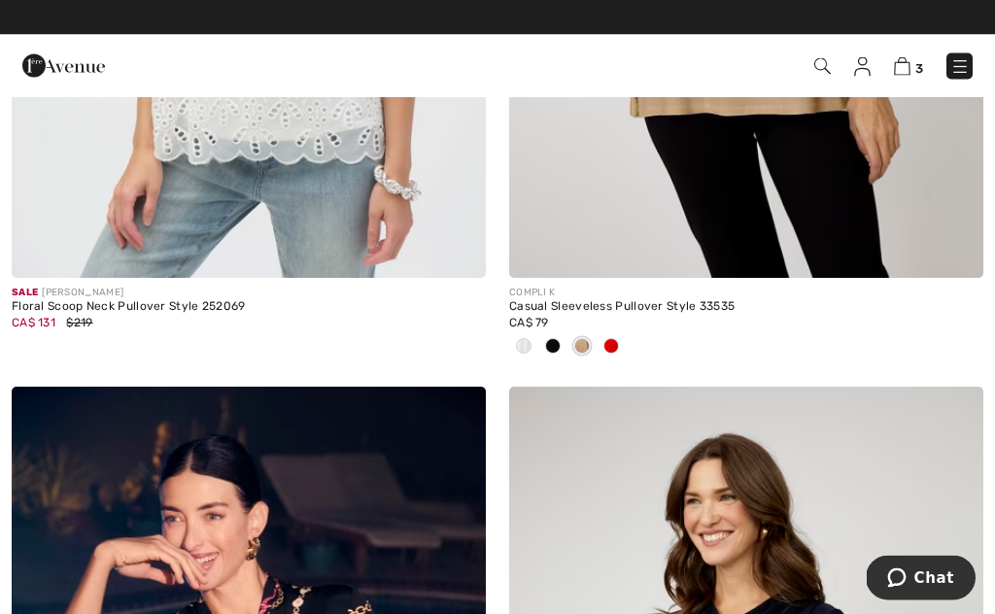
scroll to position [13104, 0]
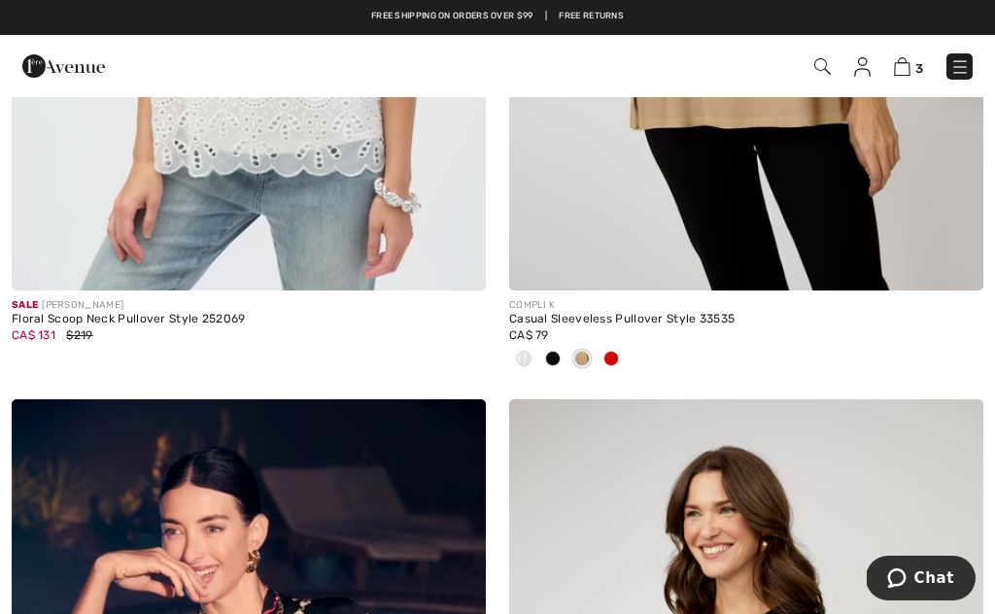
click at [863, 71] on img at bounding box center [862, 66] width 17 height 19
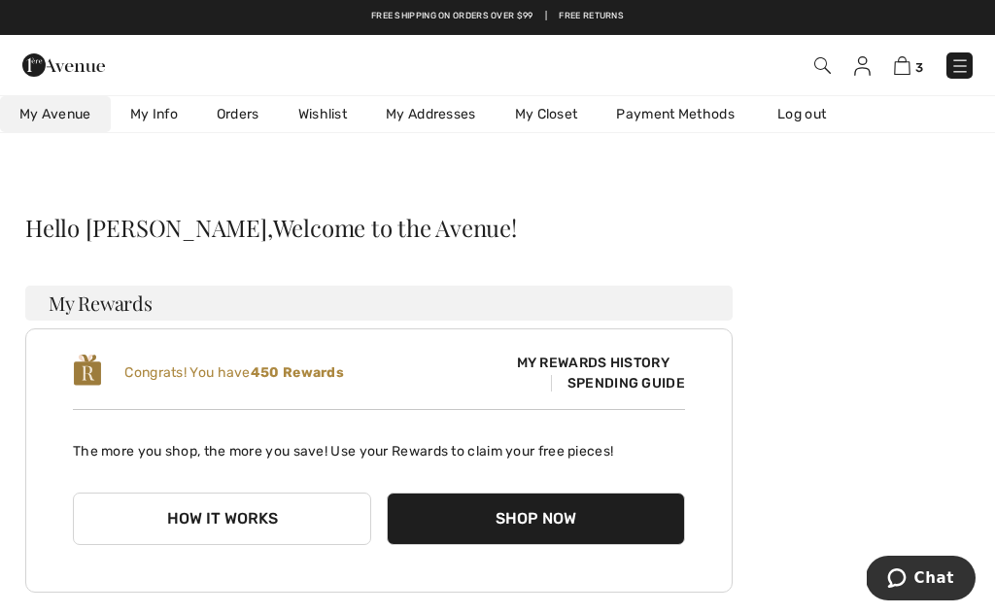
click at [902, 67] on img at bounding box center [902, 65] width 17 height 18
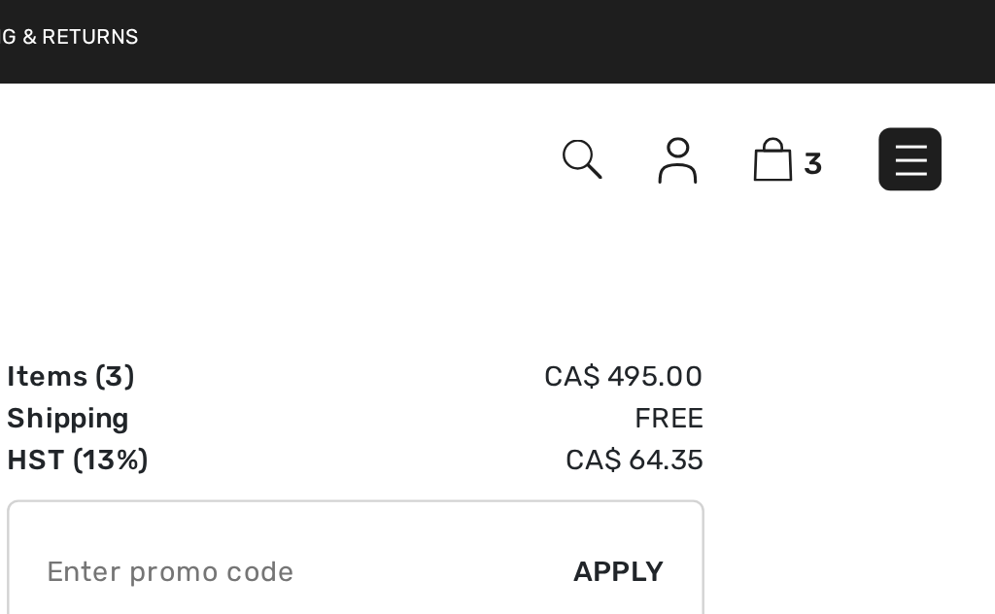
click at [951, 67] on img at bounding box center [960, 66] width 19 height 19
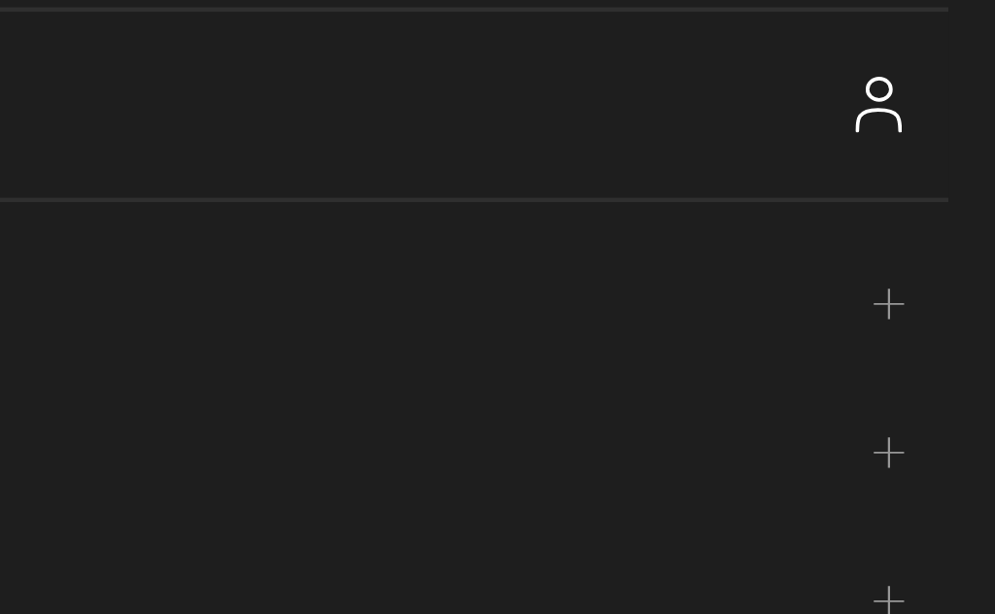
scroll to position [98, 0]
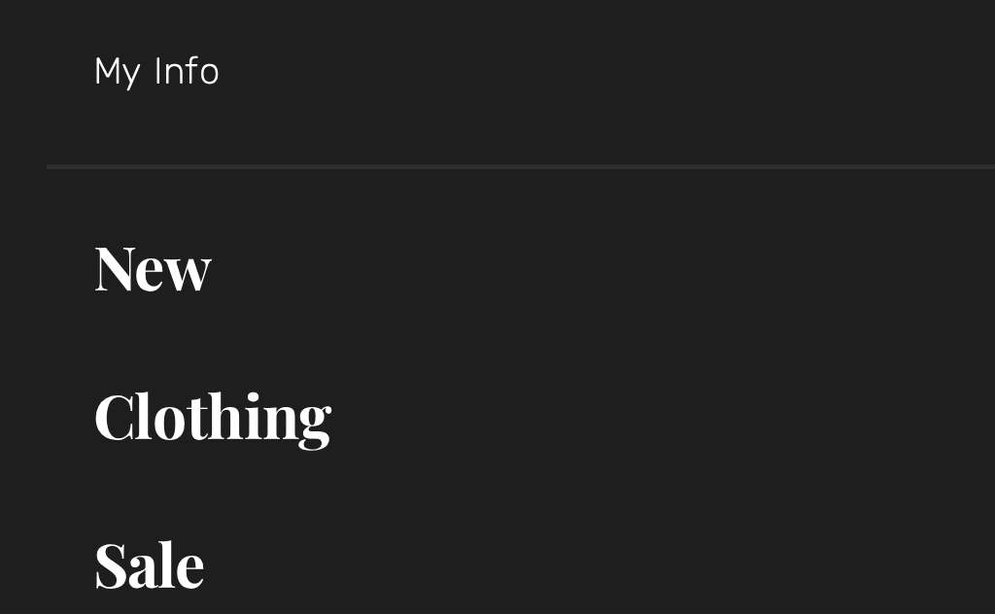
click at [323, 45] on div "My Info" at bounding box center [507, 30] width 937 height 62
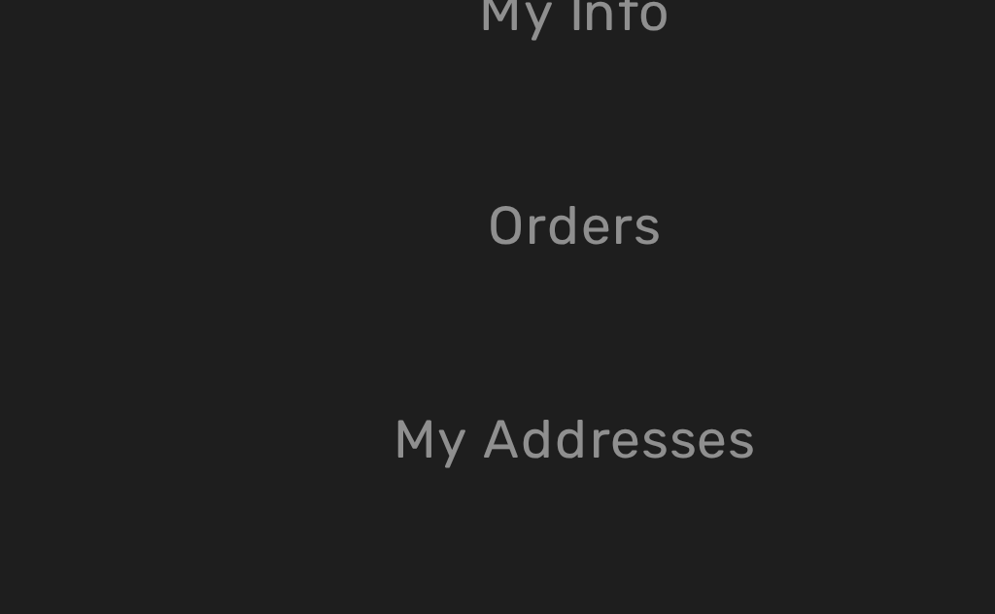
scroll to position [93, 0]
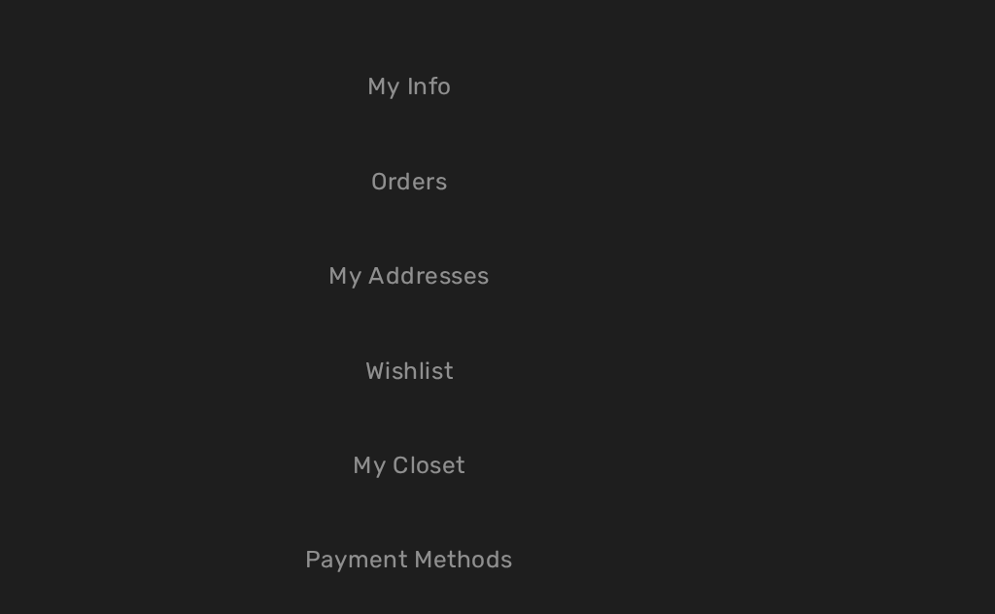
click at [278, 241] on link "Wishlist" at bounding box center [498, 244] width 916 height 43
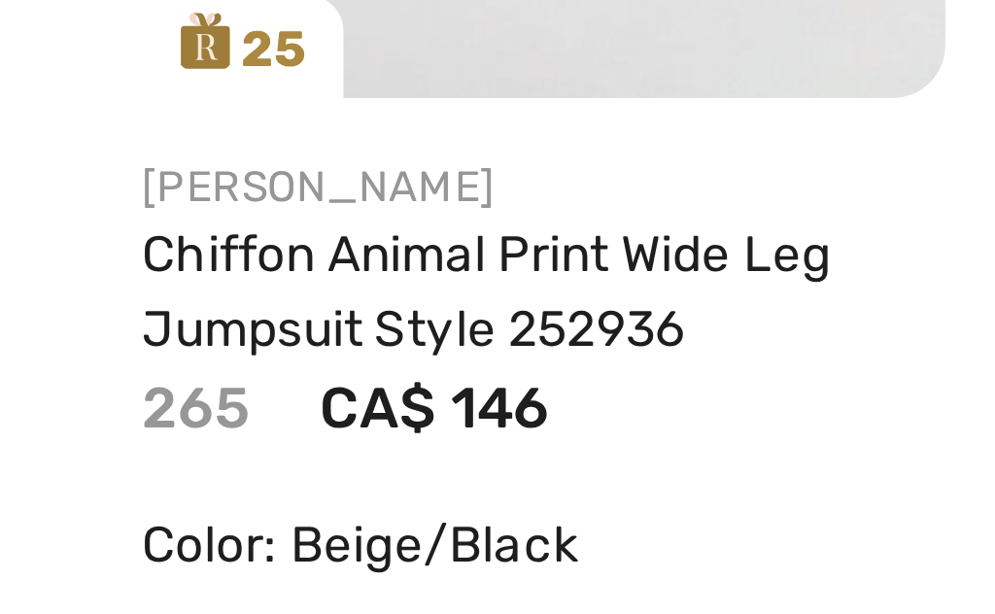
scroll to position [1876, 0]
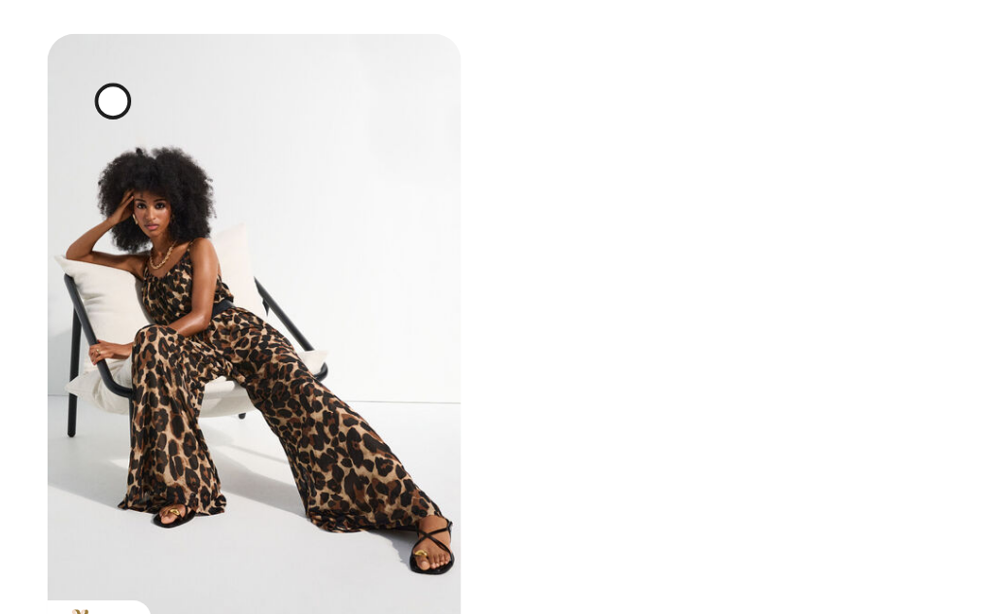
click at [174, 209] on img at bounding box center [135, 234] width 221 height 331
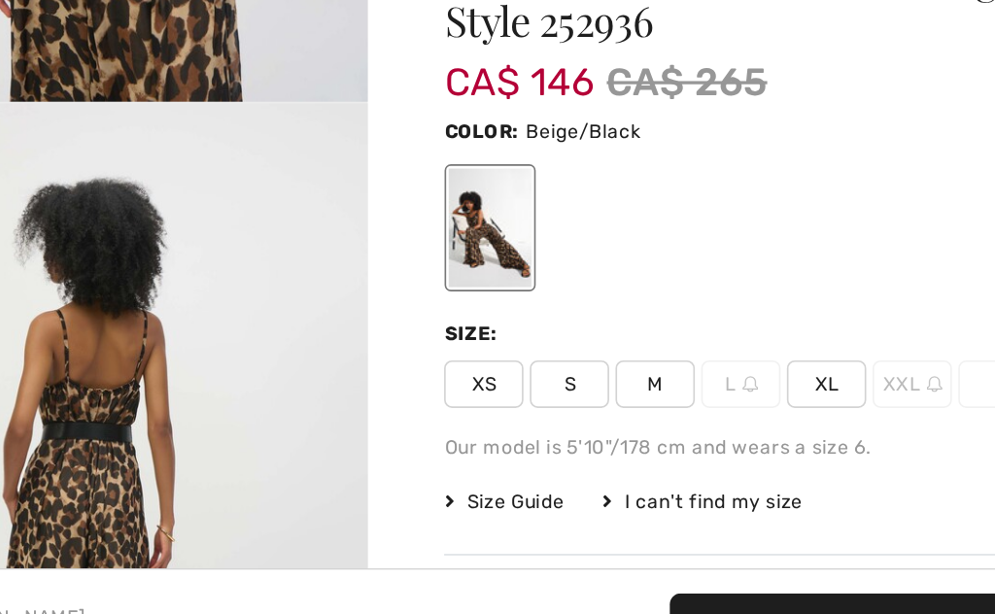
click at [500, 390] on span "M" at bounding box center [524, 404] width 49 height 29
click at [544, 533] on span "✔ Added to Bag Add to Bag" at bounding box center [747, 567] width 428 height 68
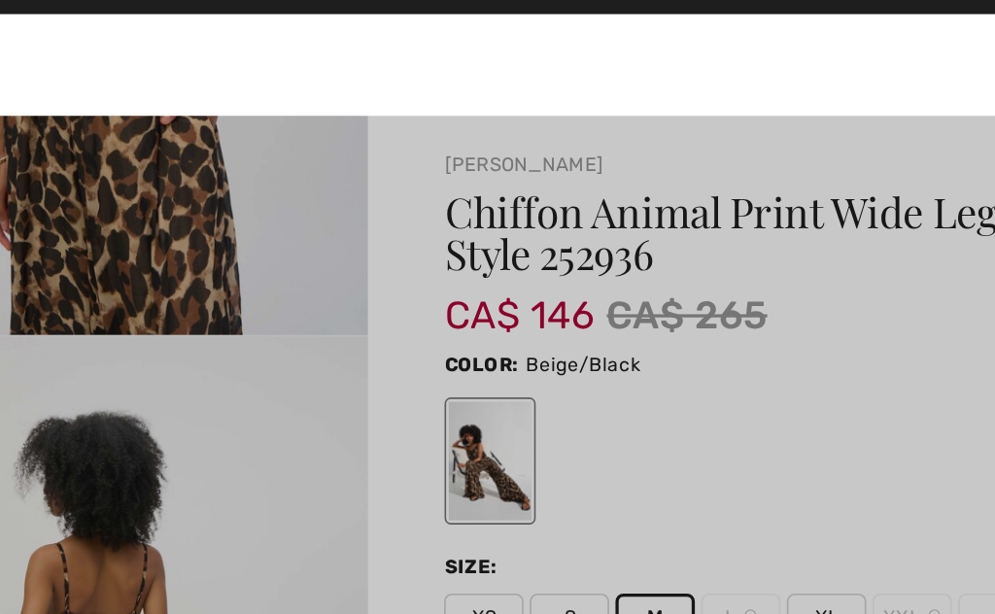
scroll to position [2536, 0]
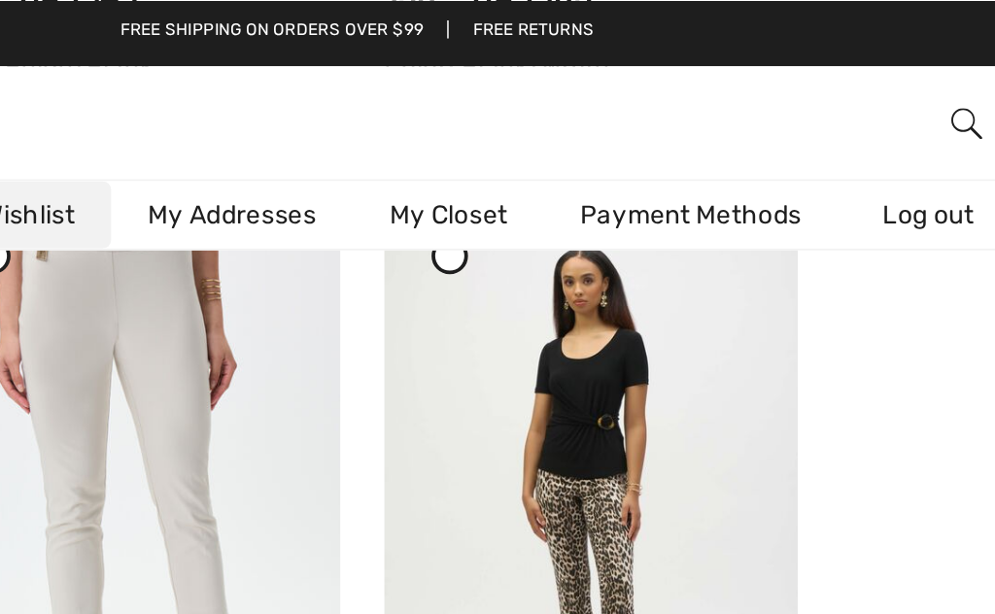
scroll to position [1313, 0]
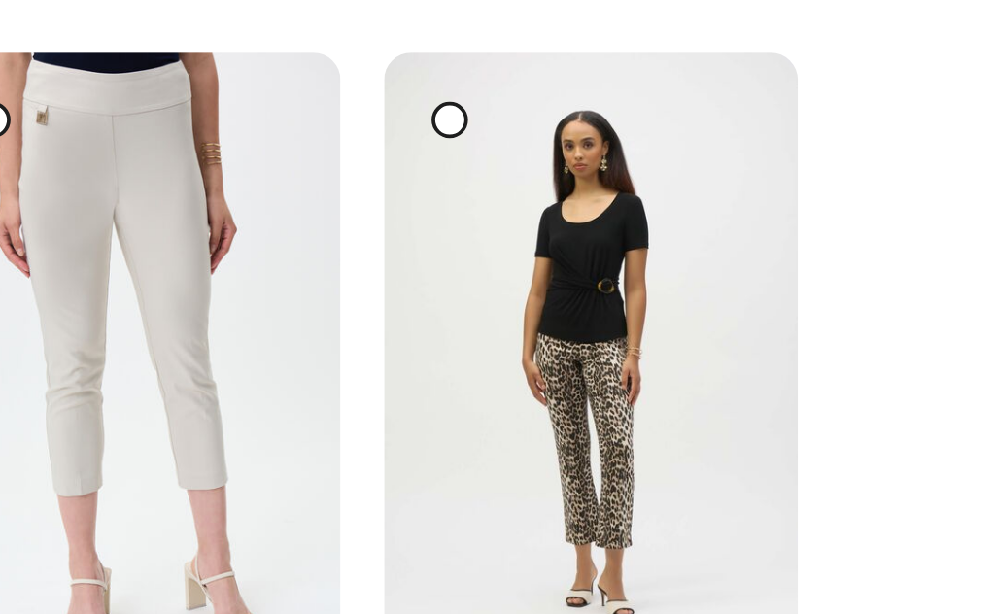
click at [512, 204] on img at bounding box center [622, 279] width 221 height 330
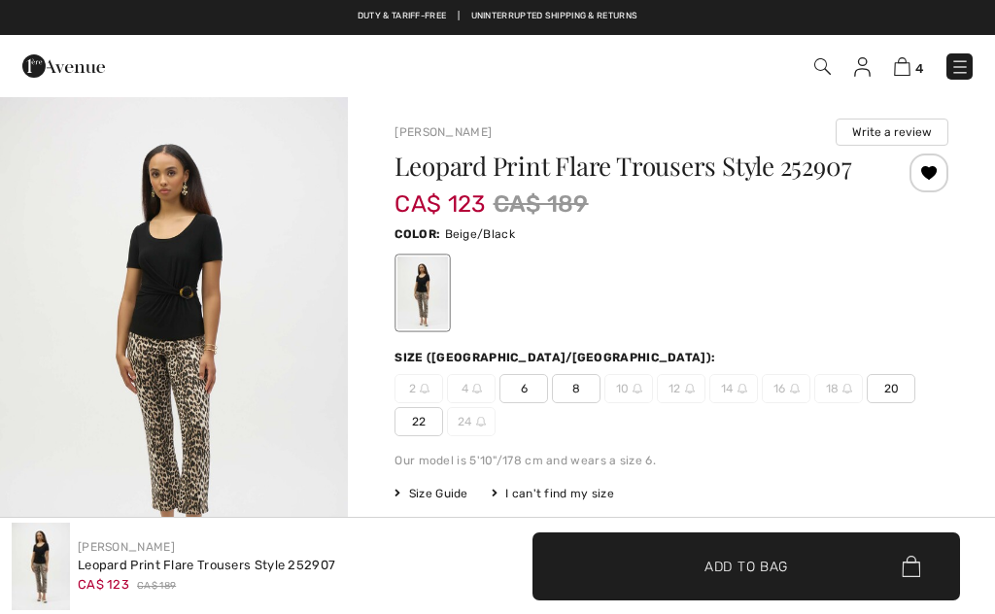
checkbox input "true"
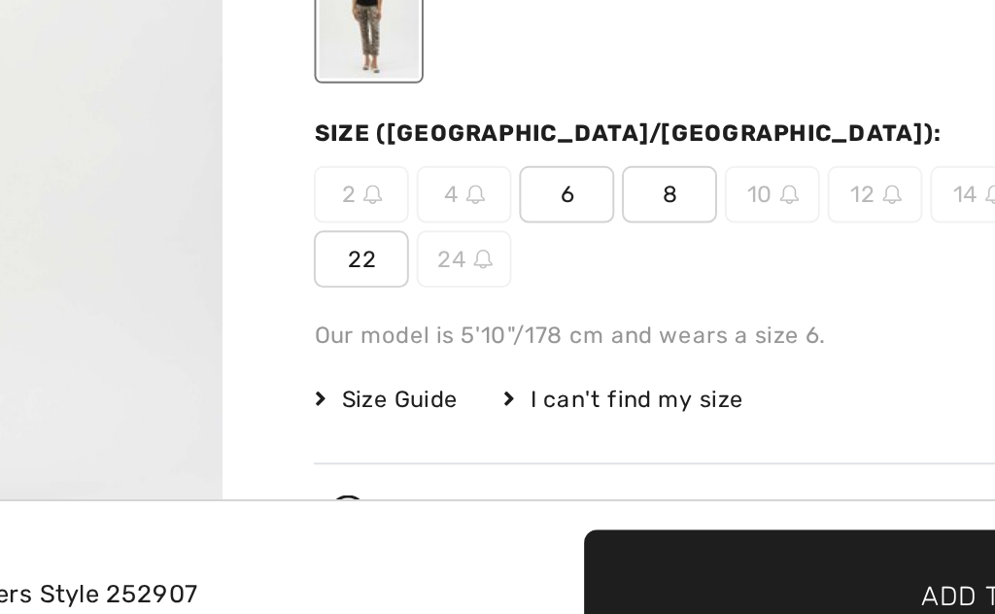
click at [395, 458] on span "Size Guide" at bounding box center [431, 466] width 73 height 17
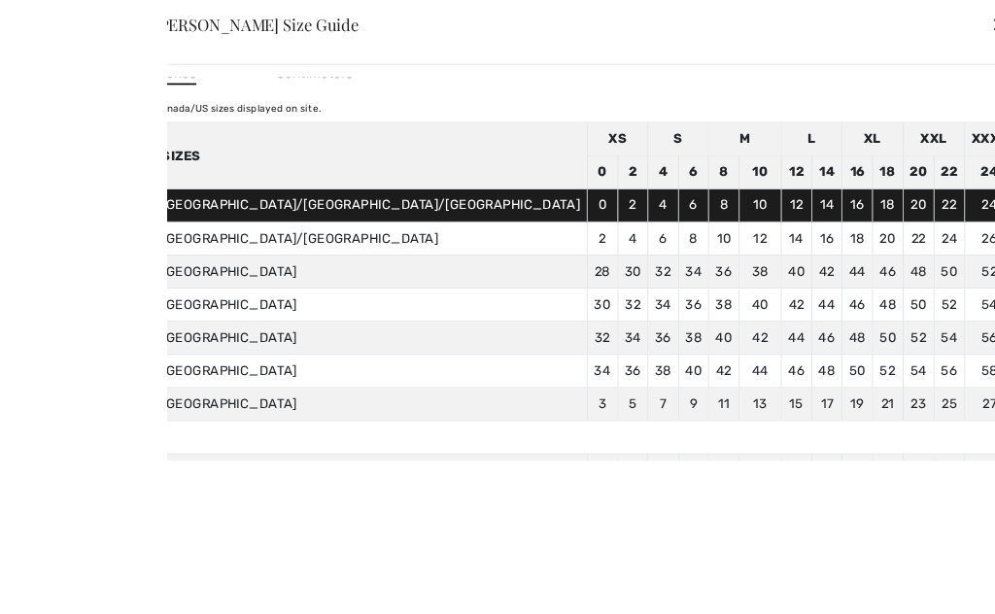
scroll to position [6, 0]
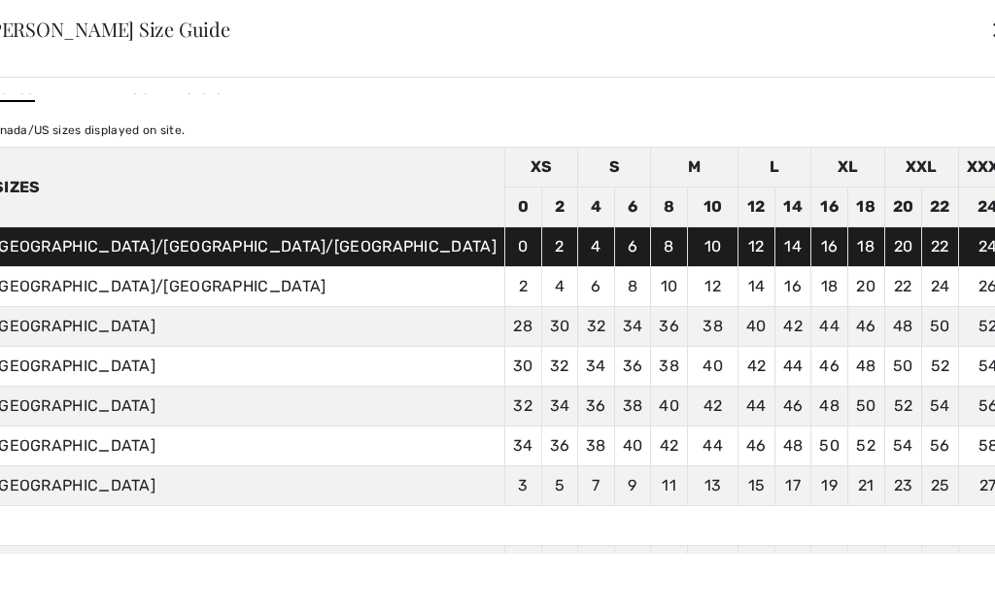
click at [991, 43] on div "✕" at bounding box center [1001, 29] width 20 height 41
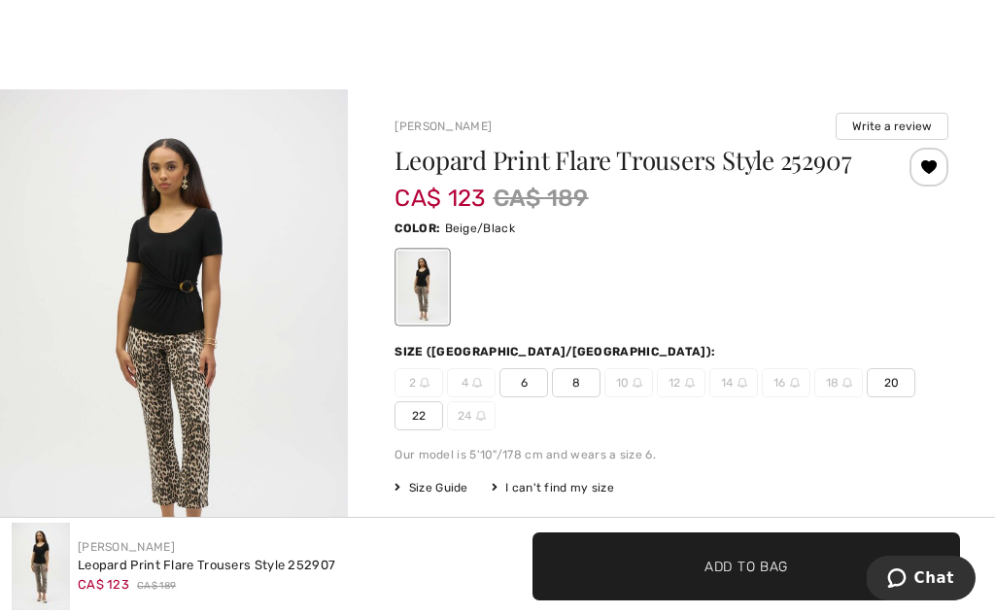
click at [589, 377] on span "8" at bounding box center [576, 382] width 49 height 29
click at [735, 580] on span "✔ Added to Bag Add to Bag" at bounding box center [747, 567] width 428 height 68
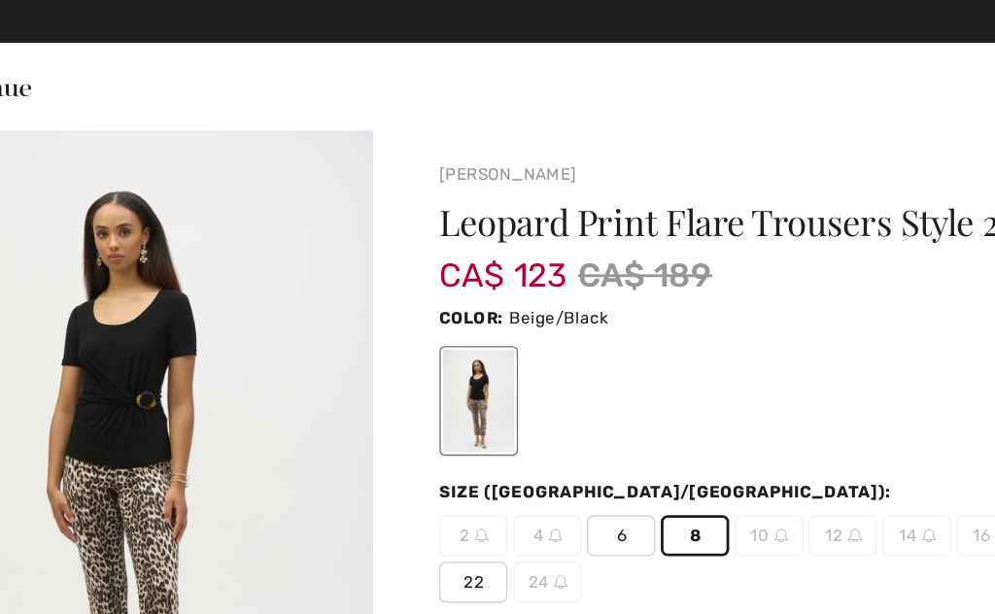
scroll to position [2, 0]
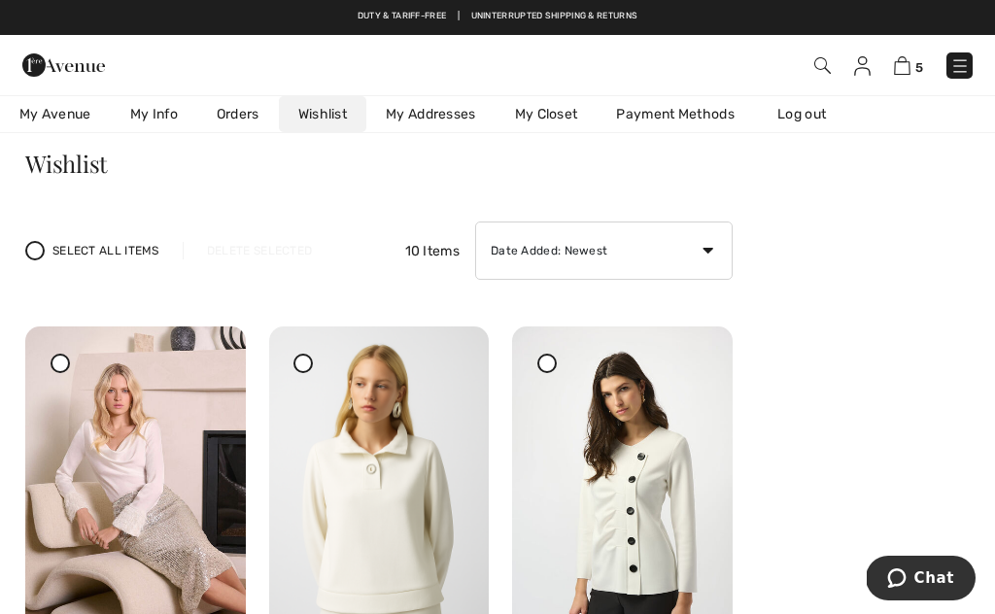
scroll to position [63, 0]
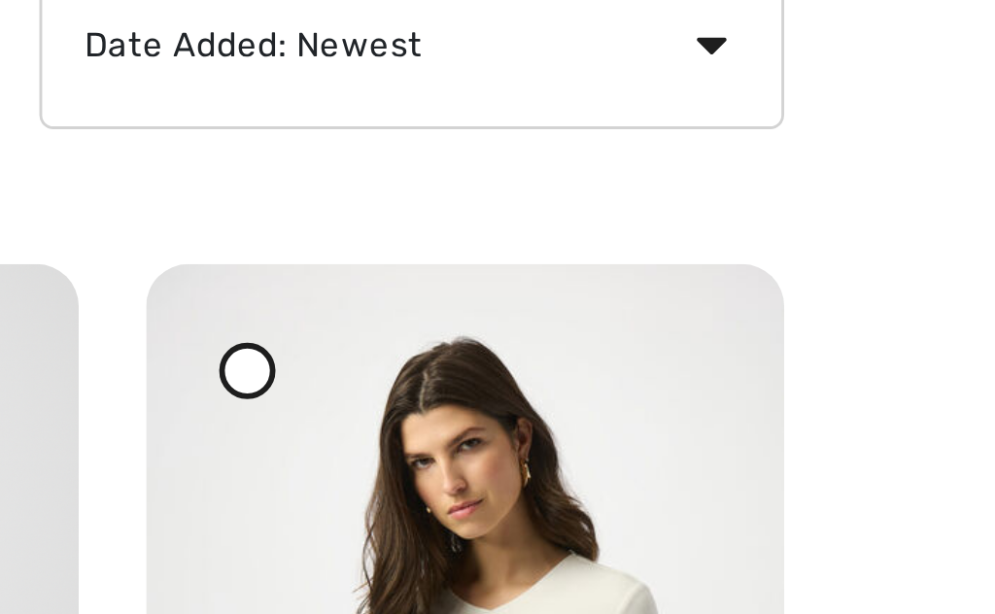
click at [689, 334] on icon at bounding box center [695, 341] width 12 height 14
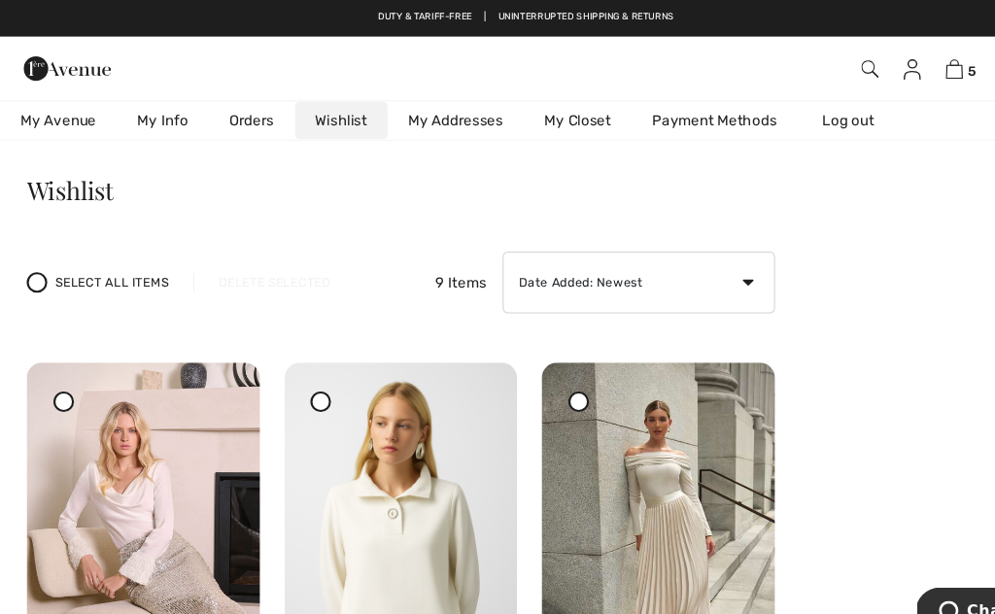
scroll to position [47, 0]
click at [447, 365] on icon at bounding box center [451, 358] width 12 height 14
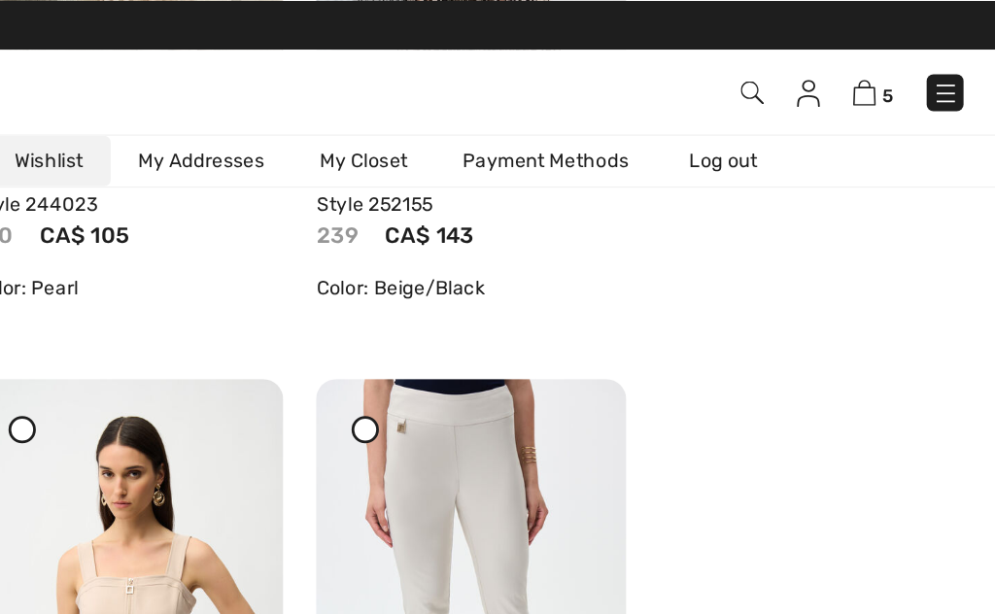
scroll to position [640, 0]
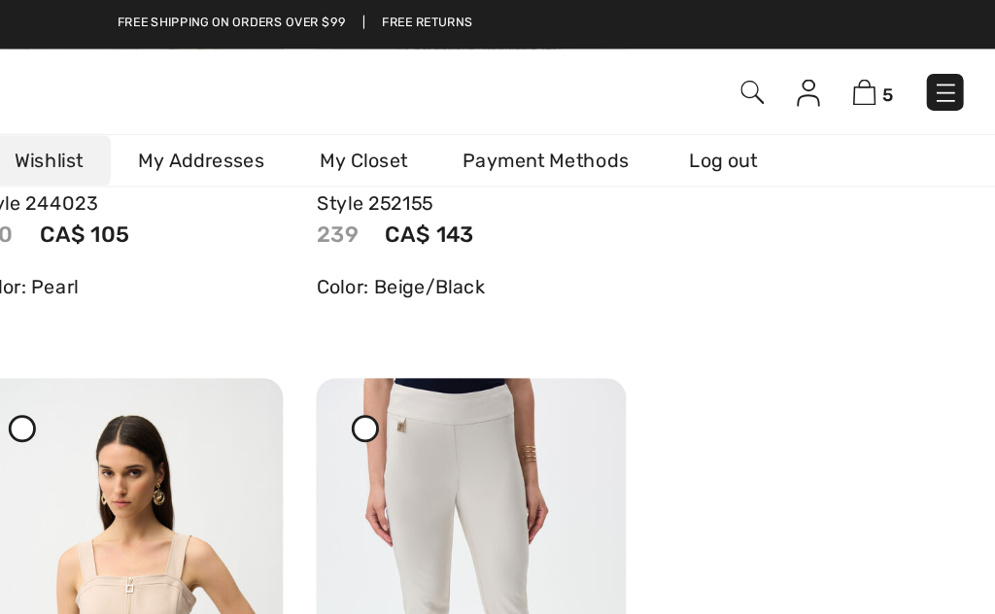
click at [894, 64] on img at bounding box center [902, 65] width 17 height 18
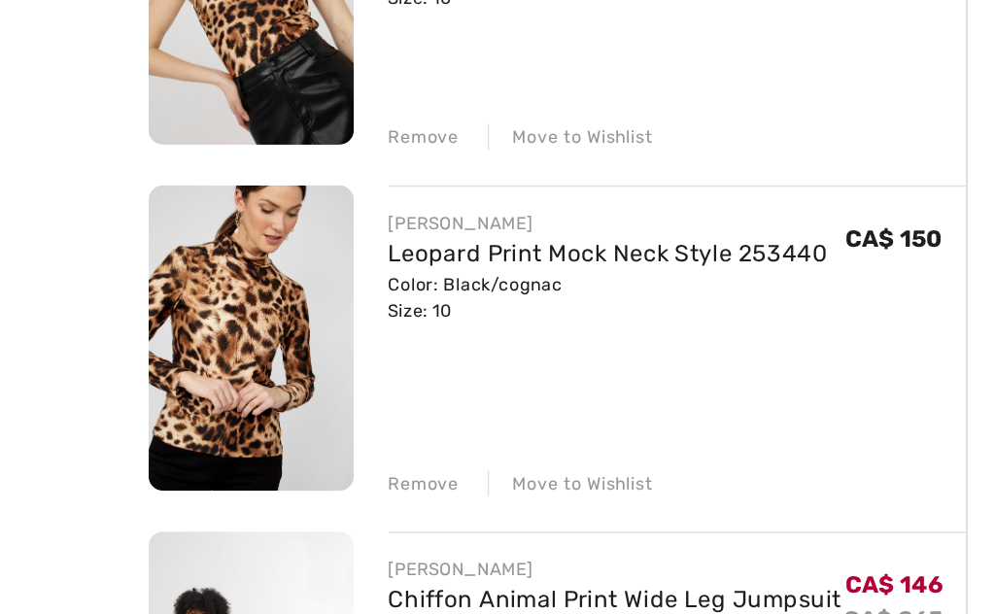
scroll to position [452, 0]
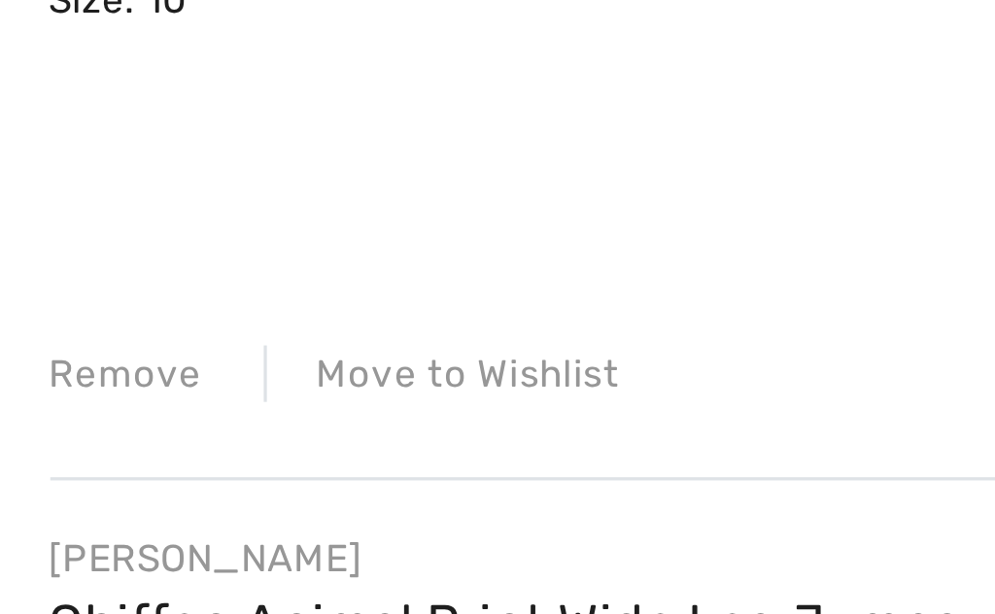
click at [238, 458] on div "Move to Wishlist" at bounding box center [293, 466] width 111 height 17
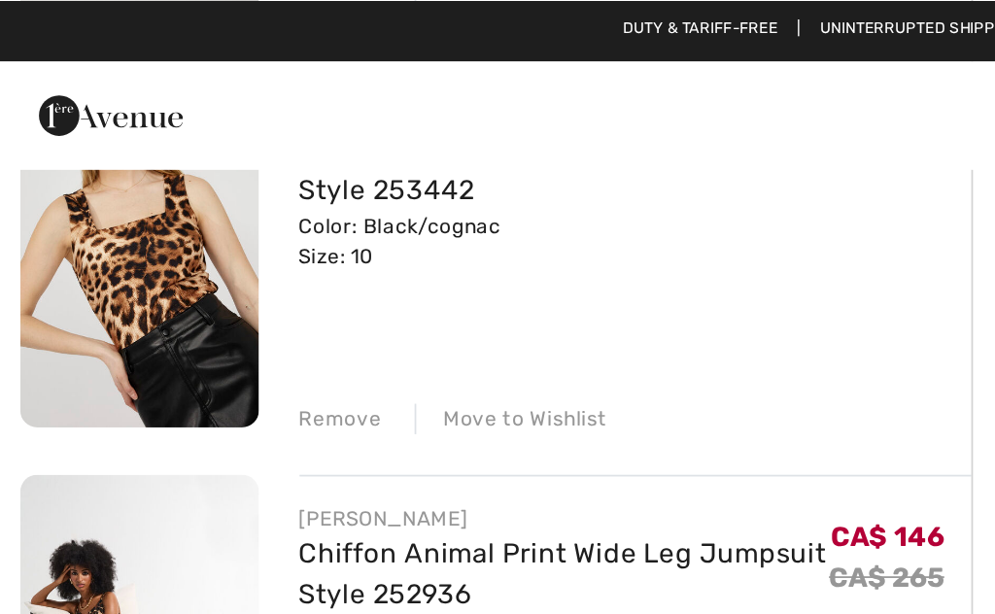
scroll to position [446, 0]
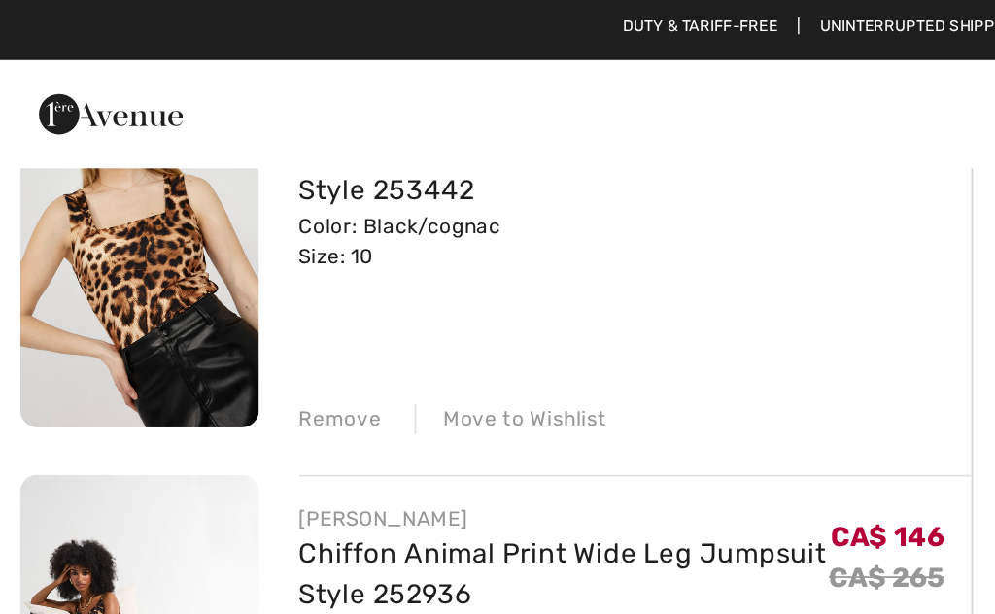
click at [322, 236] on div "Move to Wishlist" at bounding box center [293, 240] width 111 height 17
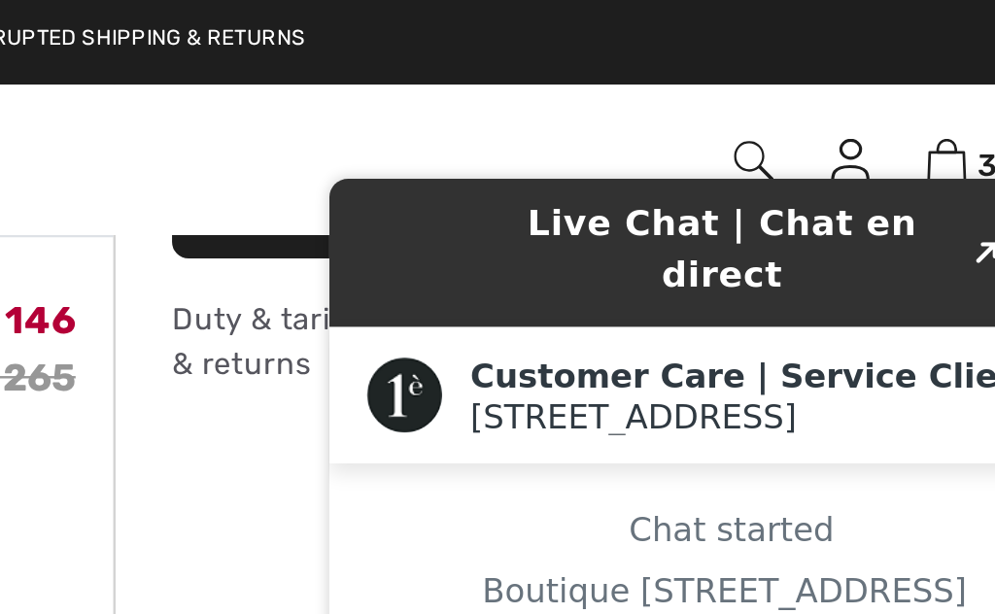
scroll to position [351, 0]
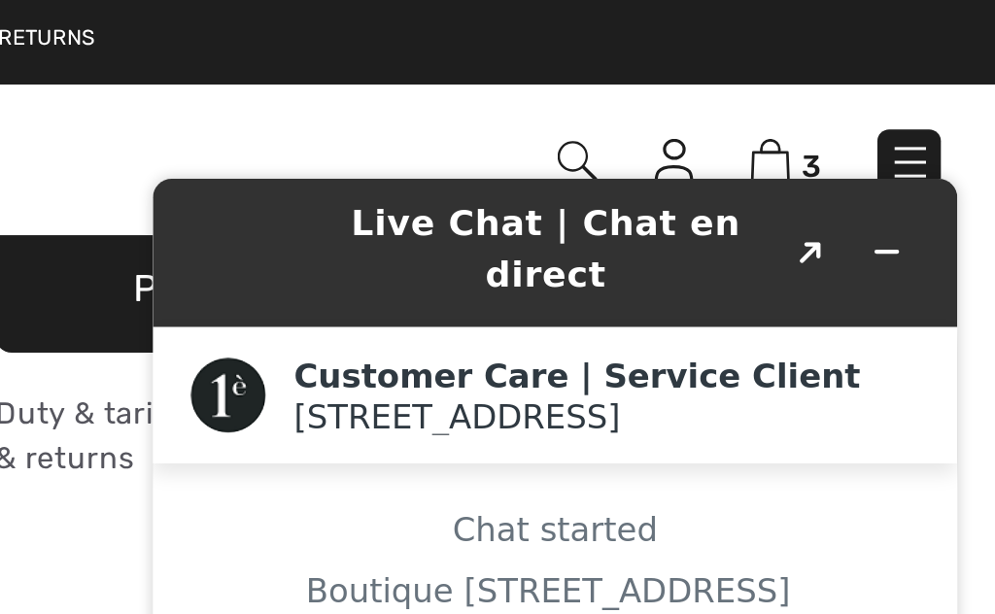
click at [117, 175] on div "Live Chat | Chat en direct Created with Sketch. Customer Care | Service Client …" at bounding box center [297, 419] width 364 height 556
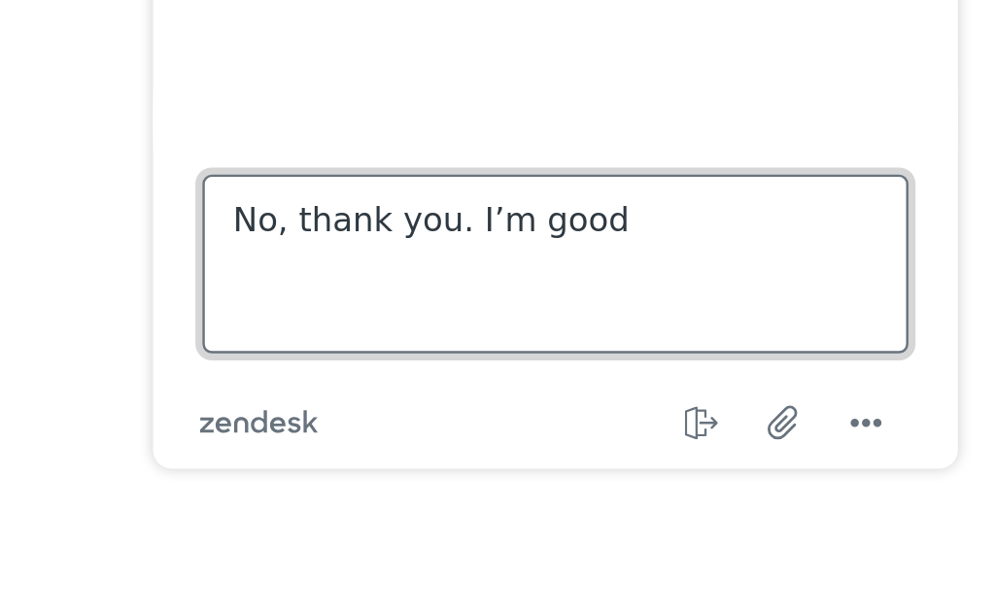
type textarea "No, thank you. I’m good."
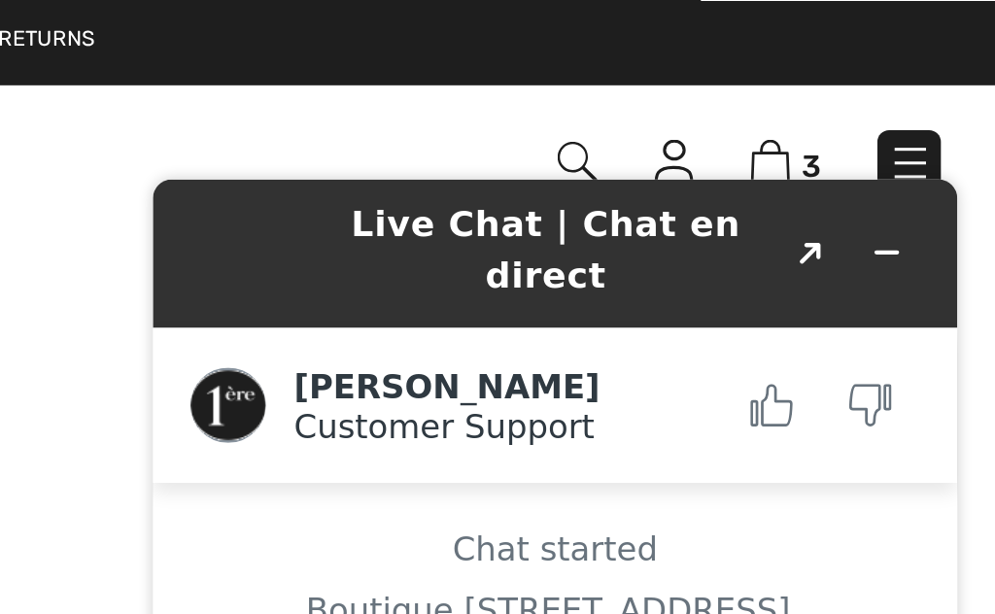
scroll to position [463, 0]
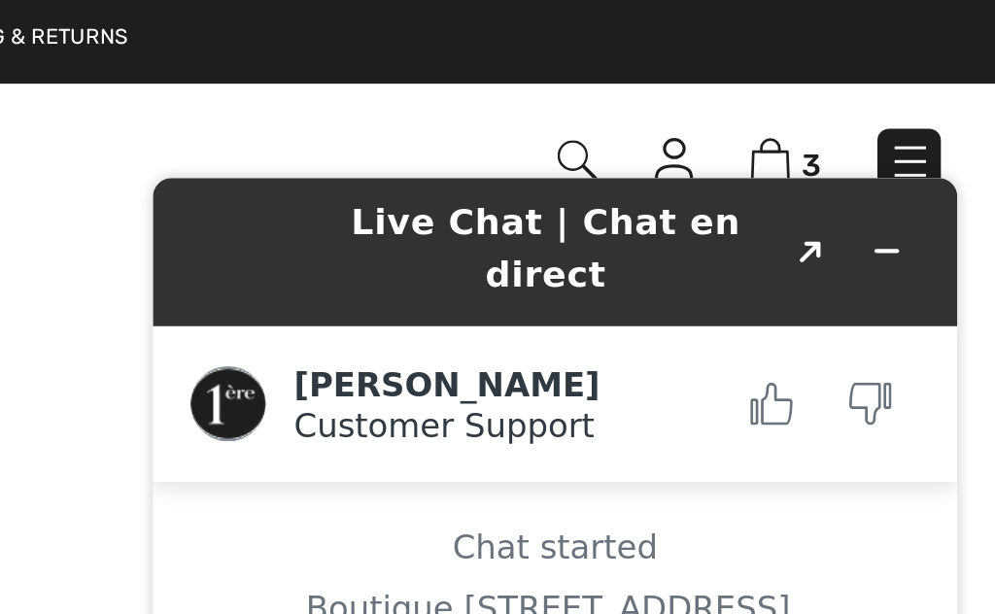
click at [438, 187] on icon "Minimize widget" at bounding box center [434, 186] width 14 height 14
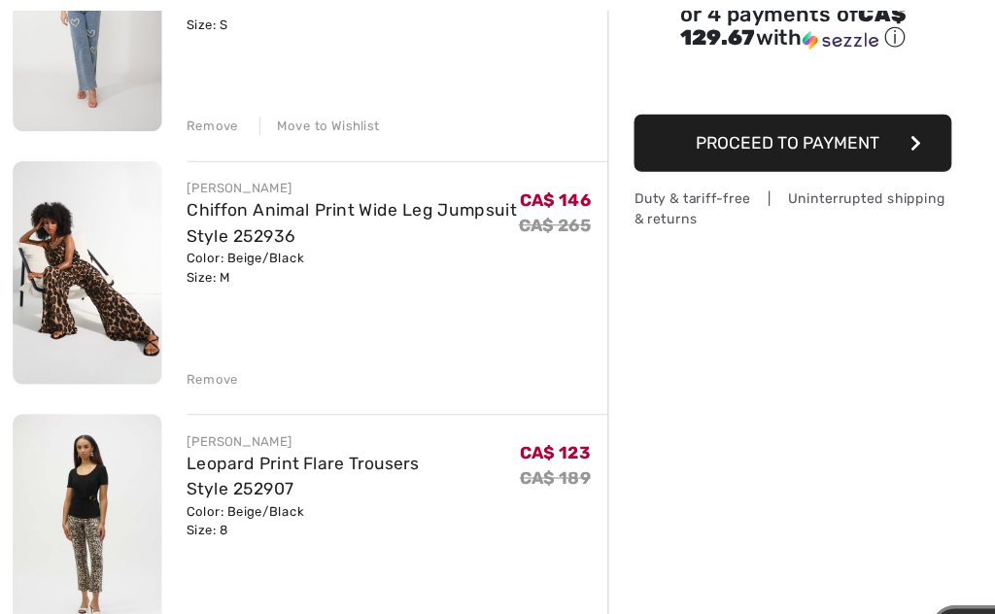
scroll to position [342, 0]
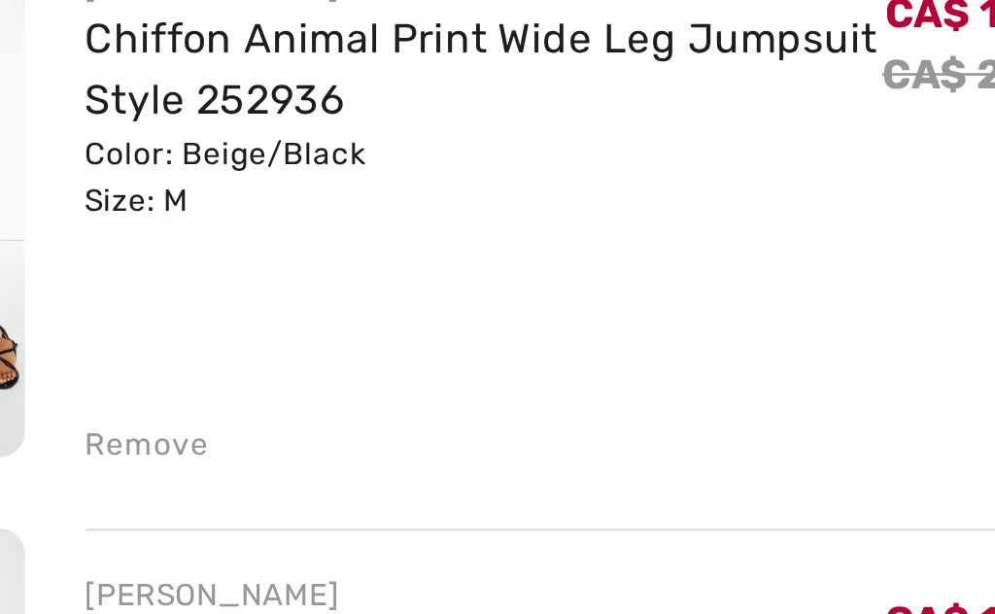
click at [172, 336] on div "Remove" at bounding box center [196, 344] width 48 height 17
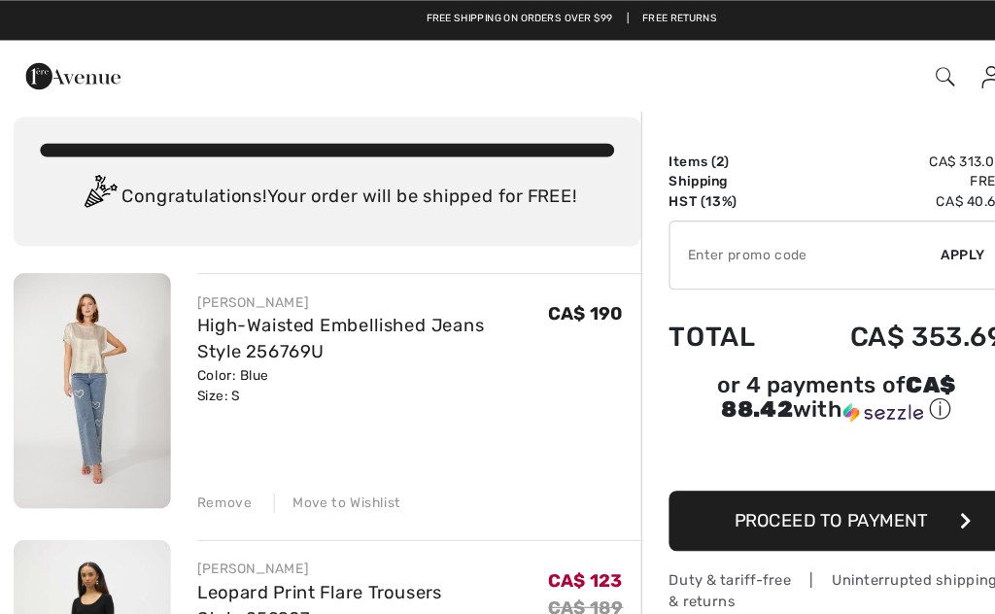
scroll to position [0, 0]
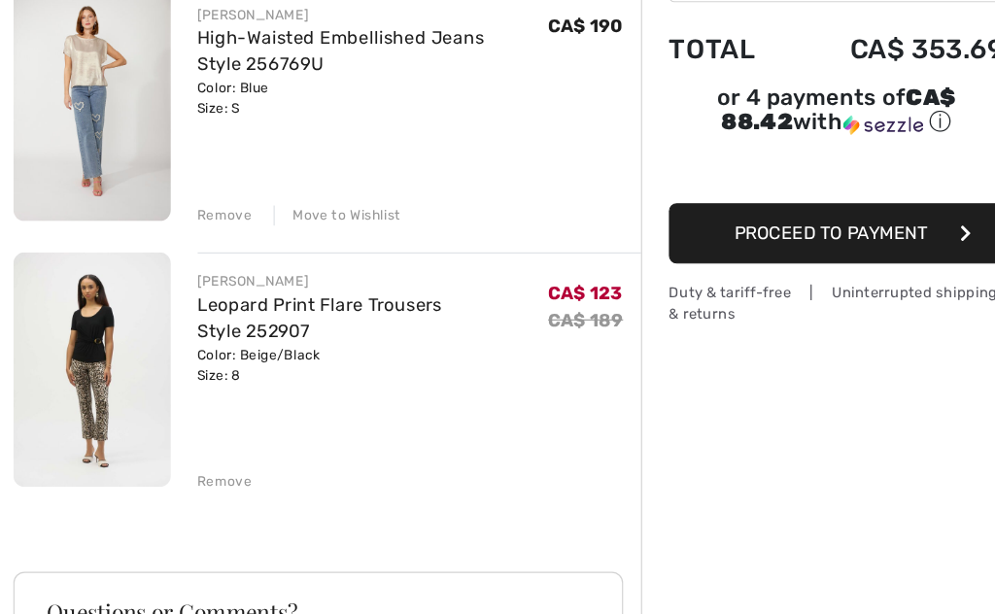
click at [193, 425] on div "Remove" at bounding box center [196, 433] width 48 height 17
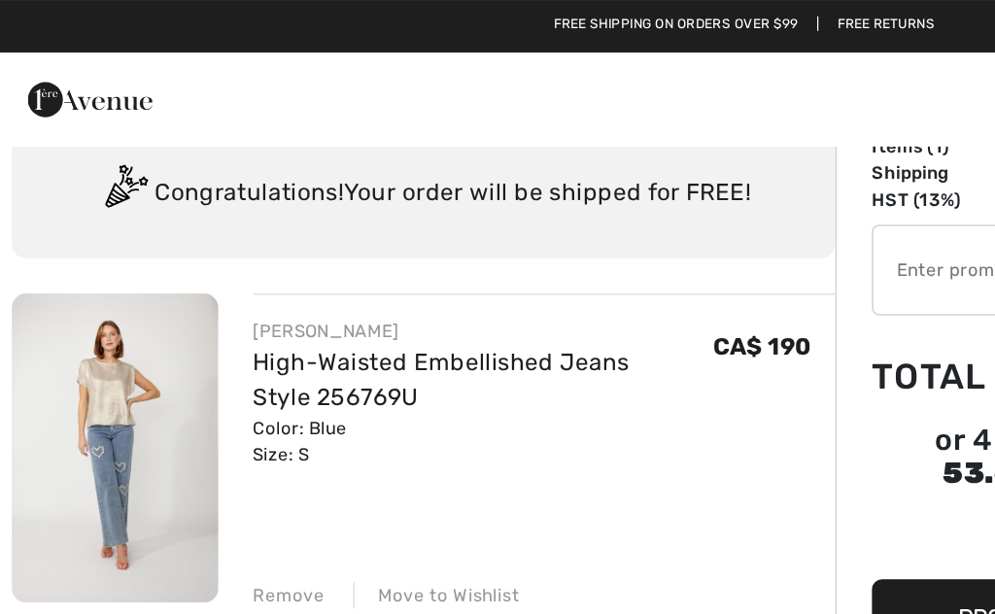
scroll to position [26, 0]
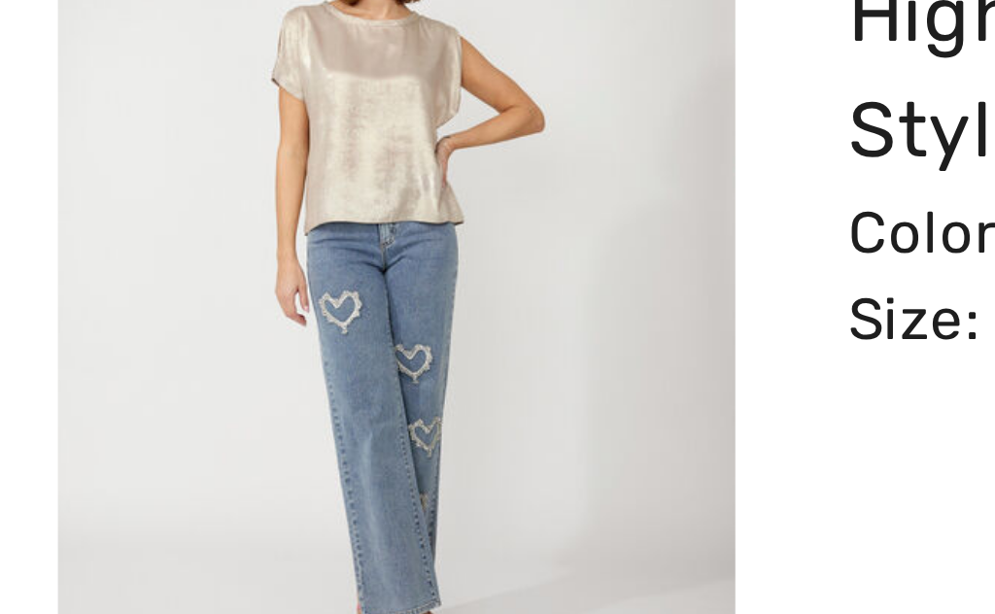
click at [98, 228] on img at bounding box center [80, 330] width 137 height 205
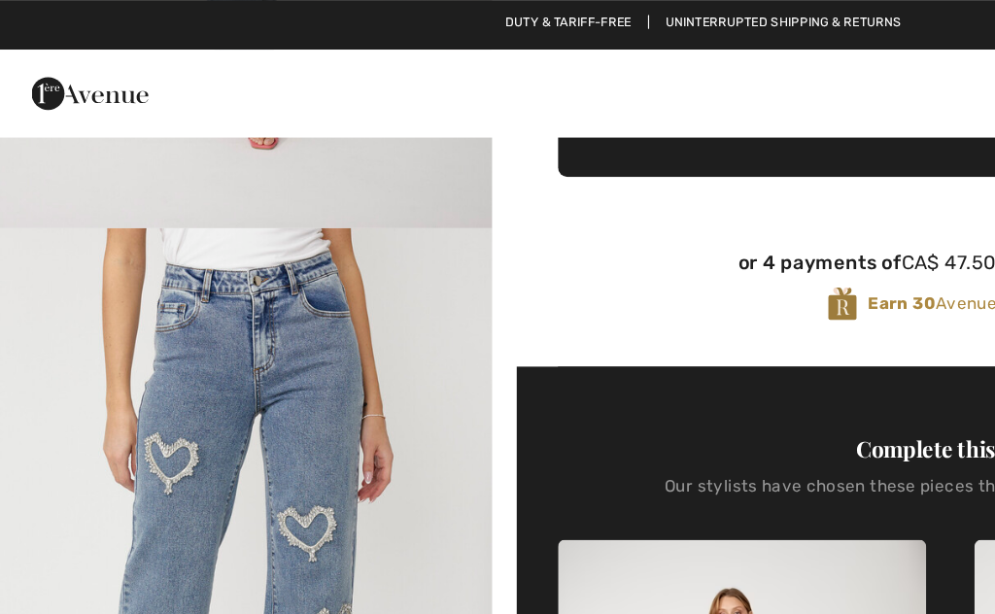
click at [336, 257] on img "2 / 5" at bounding box center [174, 422] width 348 height 523
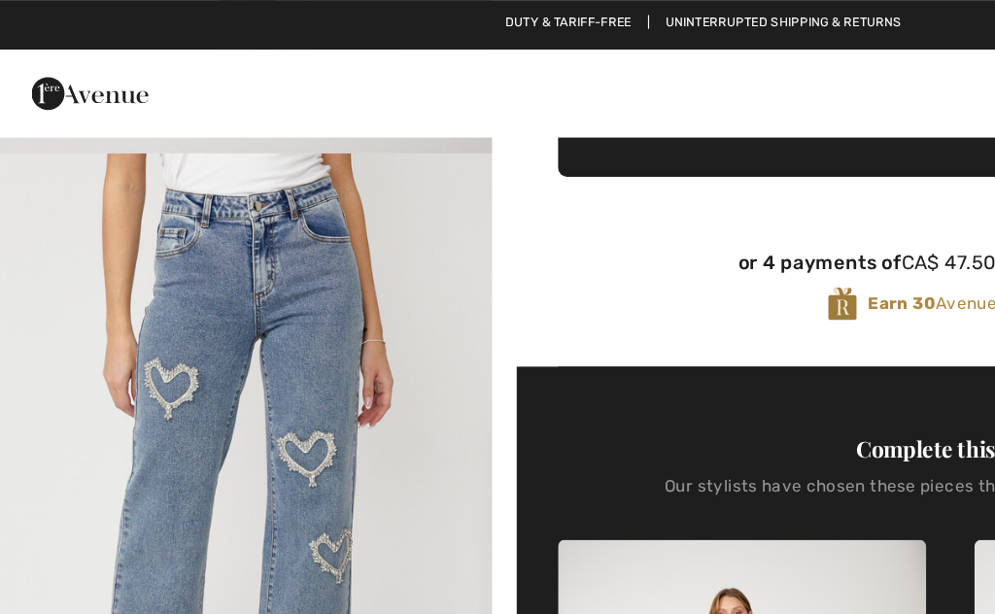
scroll to position [457, 0]
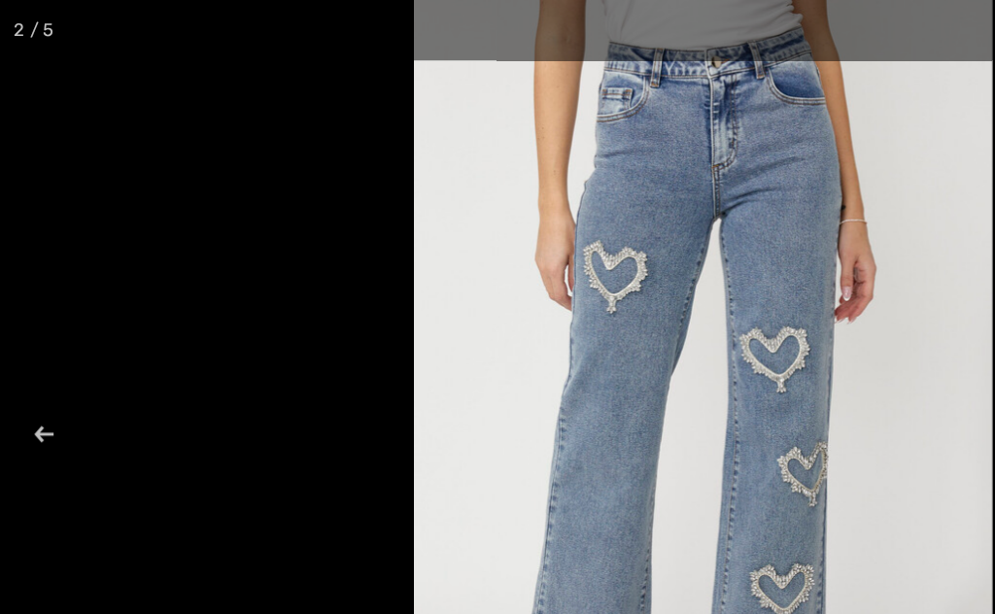
scroll to position [189, 0]
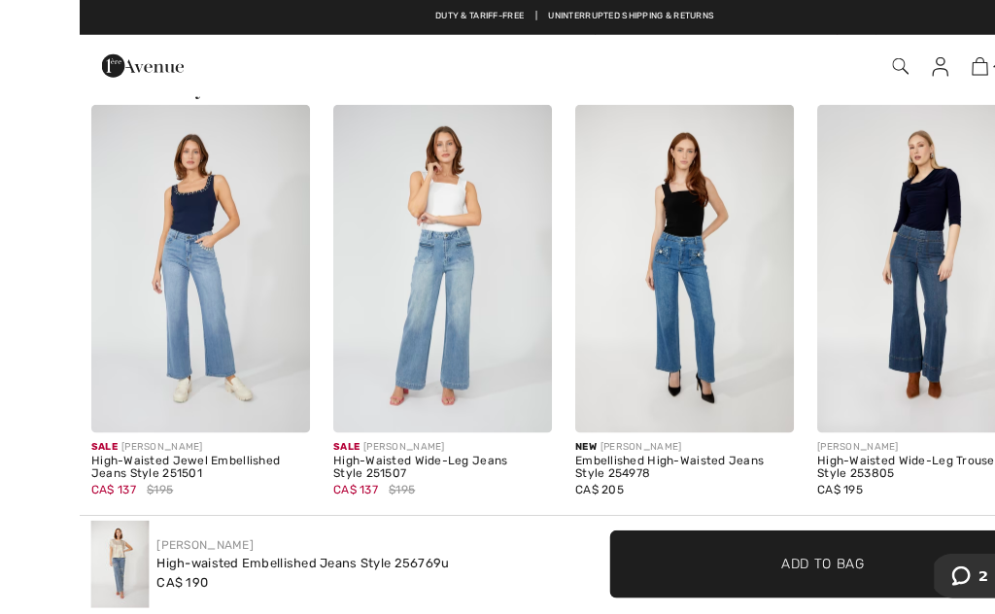
scroll to position [2198, 0]
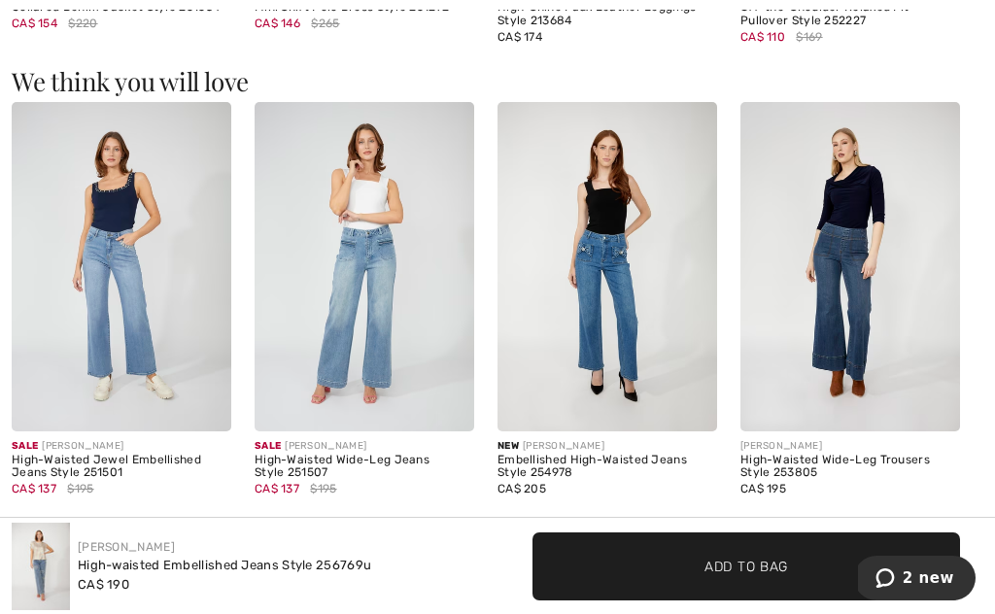
click at [411, 271] on img at bounding box center [365, 267] width 220 height 330
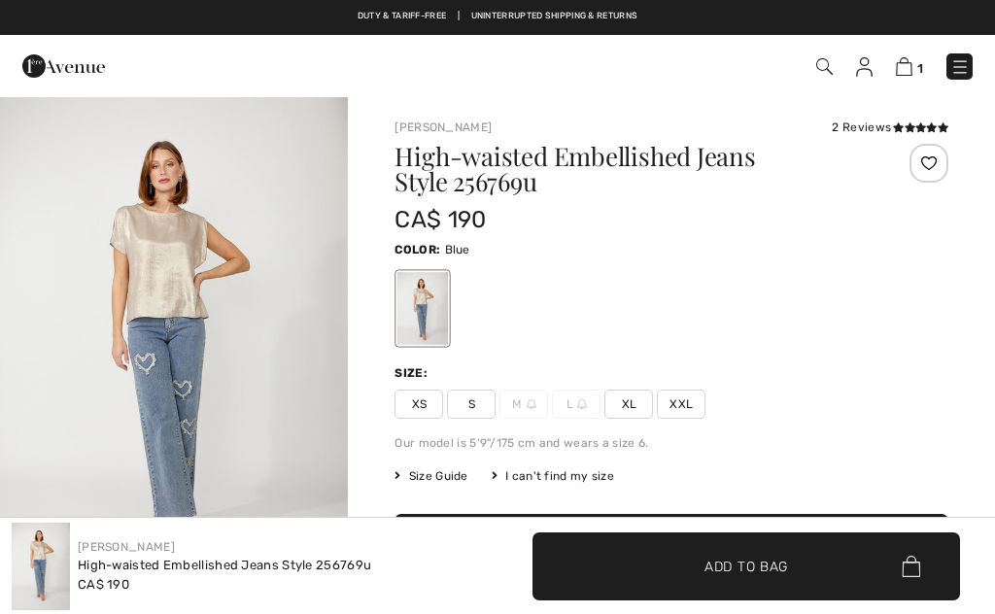
checkbox input "true"
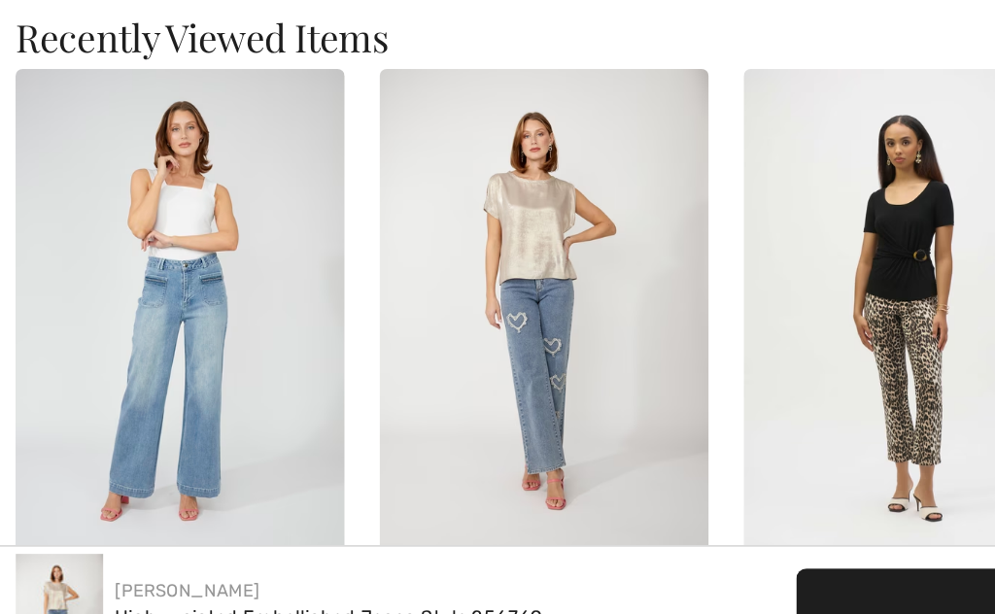
scroll to position [2599, 0]
